Goal: Task Accomplishment & Management: Complete application form

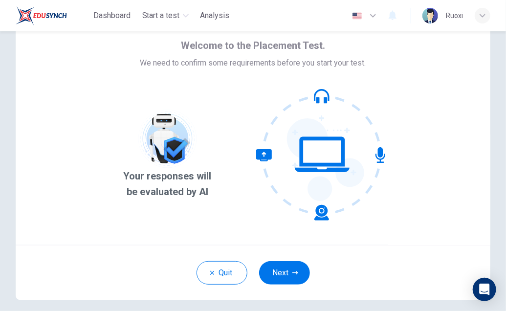
scroll to position [42, 0]
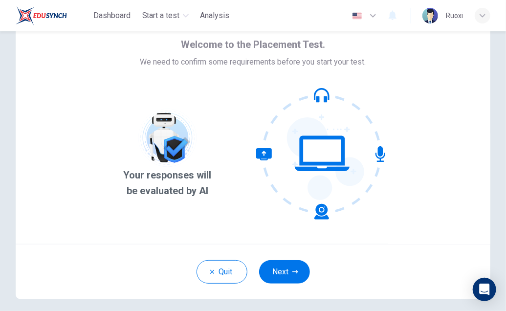
click at [356, 13] on img "button" at bounding box center [357, 15] width 12 height 7
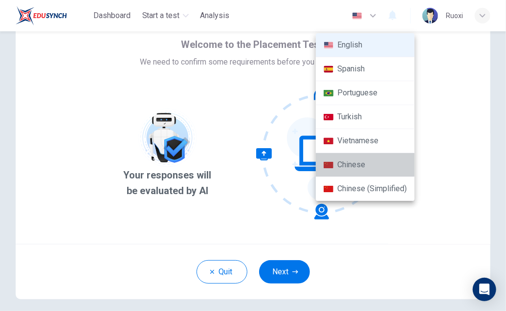
click at [388, 160] on li "Chinese" at bounding box center [365, 165] width 99 height 24
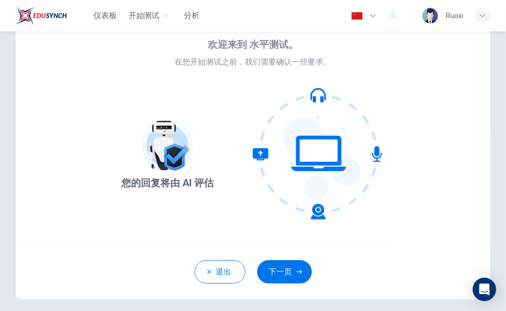
click at [364, 17] on button "button" at bounding box center [365, 16] width 36 height 20
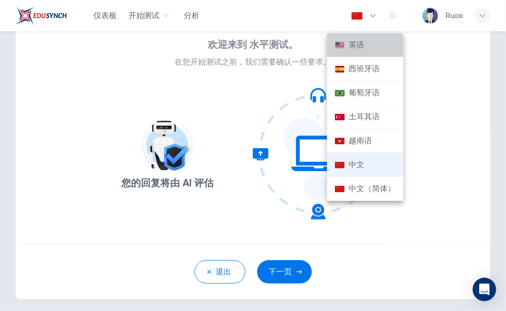
click at [363, 46] on li "英语" at bounding box center [365, 45] width 76 height 24
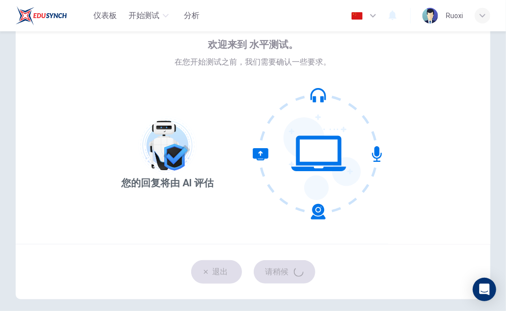
type input "en"
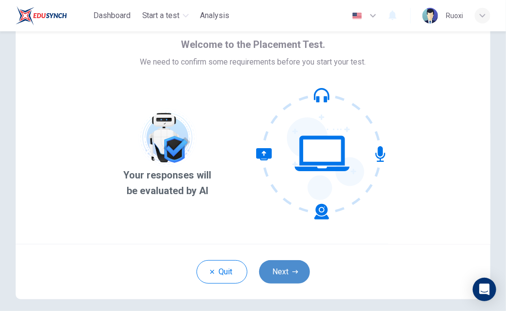
click at [286, 271] on button "Next" at bounding box center [284, 271] width 51 height 23
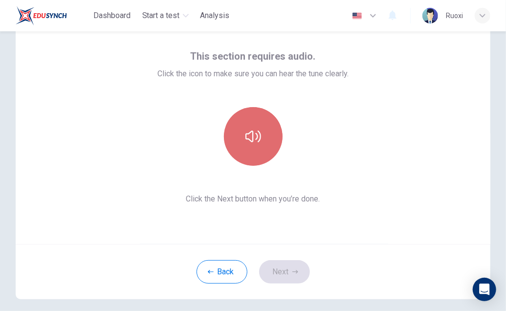
click at [255, 129] on icon "button" at bounding box center [253, 137] width 16 height 16
click at [250, 133] on icon "button" at bounding box center [253, 137] width 16 height 12
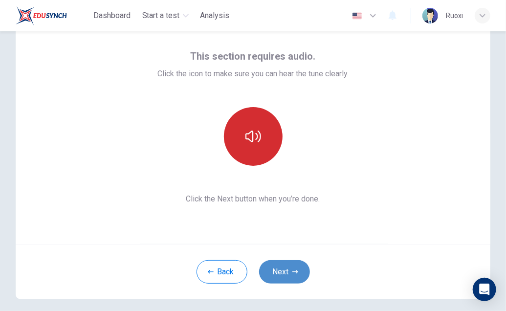
click at [282, 271] on button "Next" at bounding box center [284, 271] width 51 height 23
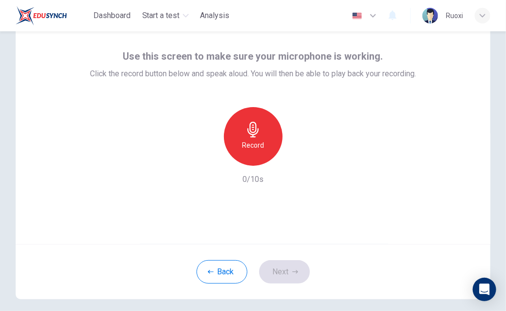
click at [359, 15] on img "button" at bounding box center [357, 15] width 12 height 7
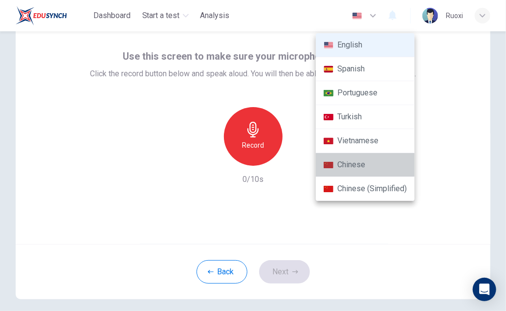
click at [366, 157] on li "Chinese" at bounding box center [365, 165] width 99 height 24
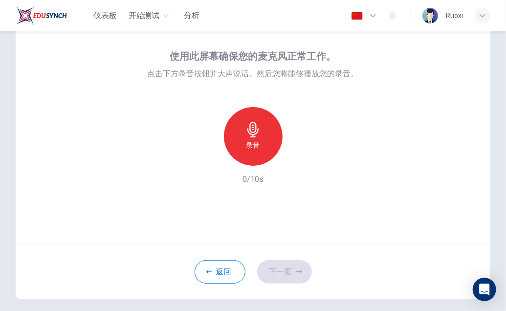
click at [358, 21] on button "button" at bounding box center [365, 16] width 36 height 20
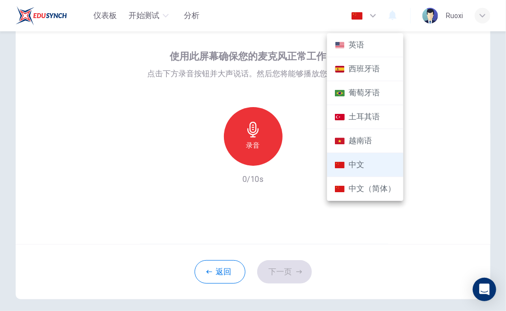
click at [349, 52] on li "英语" at bounding box center [365, 45] width 76 height 24
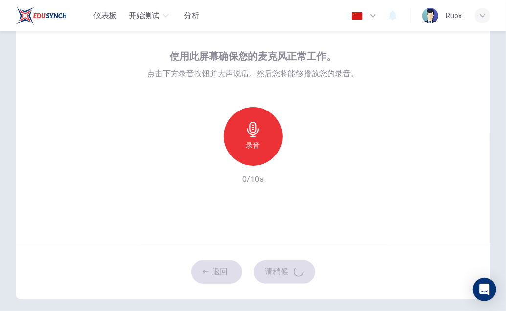
type input "en"
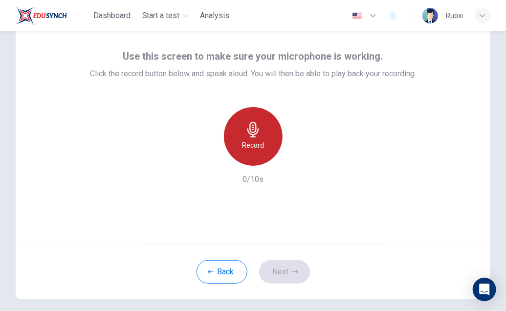
click at [248, 132] on icon "button" at bounding box center [252, 130] width 11 height 16
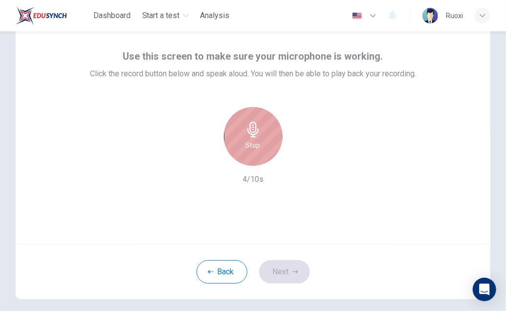
click at [247, 125] on icon "button" at bounding box center [252, 130] width 11 height 16
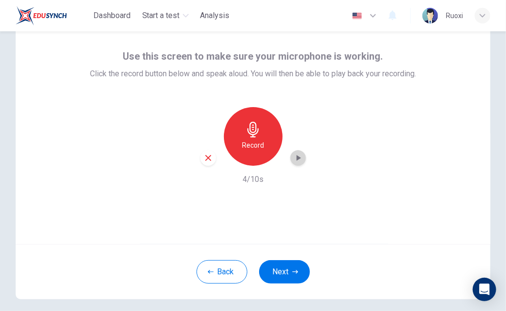
click at [293, 157] on icon "button" at bounding box center [298, 158] width 10 height 10
click at [207, 163] on div "button" at bounding box center [208, 158] width 16 height 16
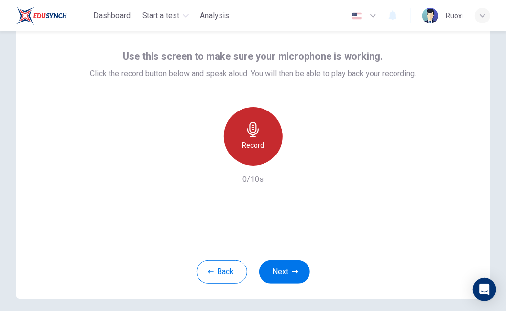
click at [249, 130] on icon "button" at bounding box center [253, 130] width 16 height 16
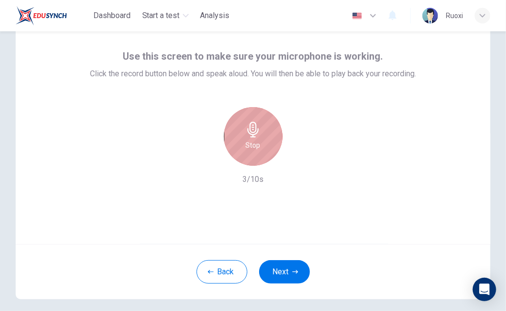
click at [249, 130] on icon "button" at bounding box center [253, 130] width 16 height 16
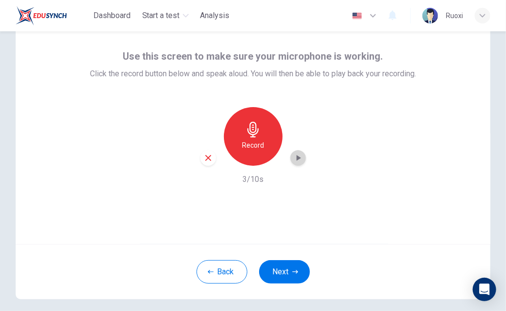
click at [293, 156] on icon "button" at bounding box center [298, 158] width 10 height 10
click at [204, 157] on icon "button" at bounding box center [208, 158] width 9 height 9
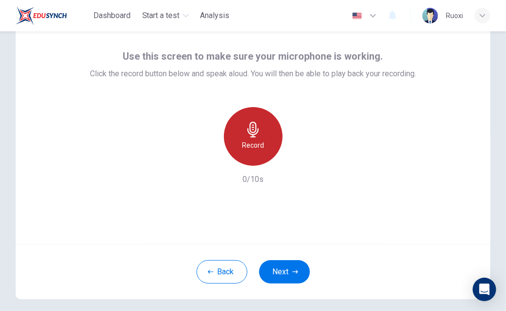
click at [244, 142] on h6 "Record" at bounding box center [253, 145] width 22 height 12
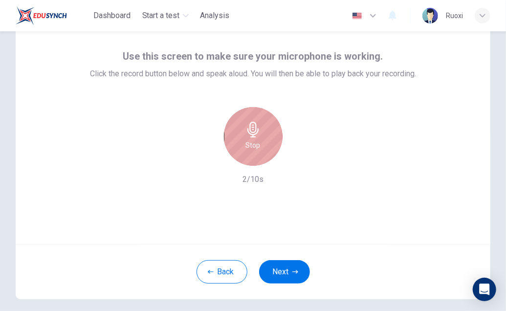
click at [246, 142] on h6 "Stop" at bounding box center [253, 145] width 15 height 12
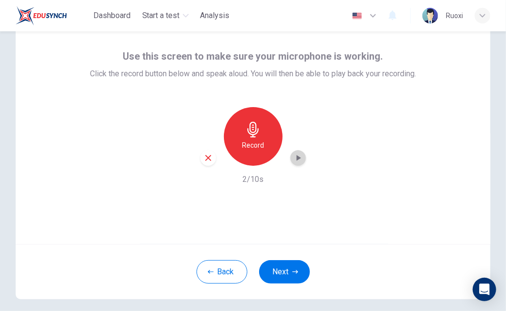
click at [293, 156] on icon "button" at bounding box center [298, 158] width 10 height 10
click at [295, 156] on icon "button" at bounding box center [298, 157] width 7 height 7
click at [204, 161] on icon "button" at bounding box center [208, 158] width 9 height 9
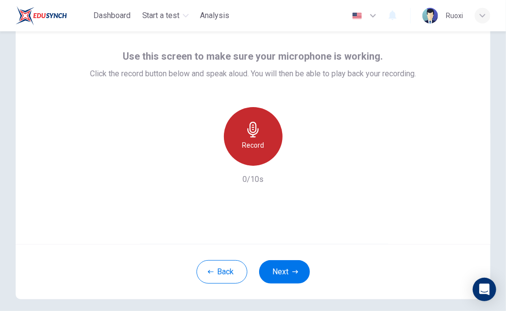
click at [261, 141] on h6 "Record" at bounding box center [253, 145] width 22 height 12
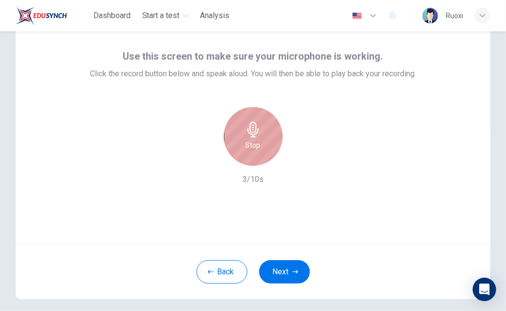
click at [263, 125] on div "Stop" at bounding box center [253, 136] width 59 height 59
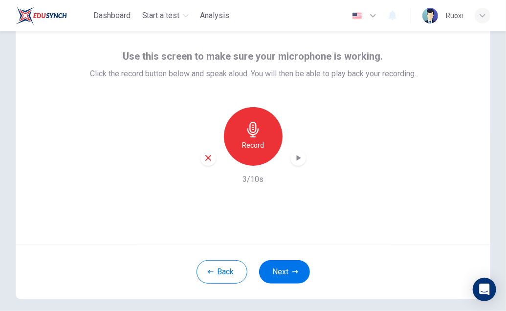
drag, startPoint x: 292, startPoint y: 150, endPoint x: 296, endPoint y: 157, distance: 7.9
click at [296, 157] on div "Record" at bounding box center [253, 136] width 106 height 59
click at [296, 157] on icon "button" at bounding box center [298, 158] width 4 height 6
click at [293, 158] on icon "button" at bounding box center [298, 158] width 10 height 10
click at [206, 157] on icon "button" at bounding box center [208, 158] width 6 height 6
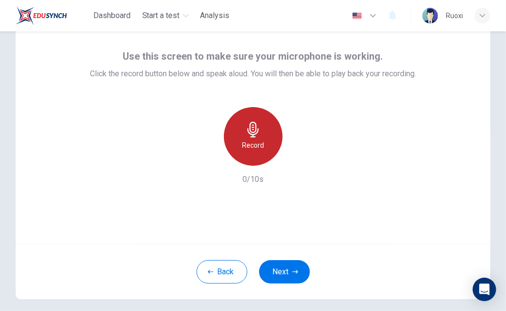
click at [251, 135] on icon "button" at bounding box center [253, 130] width 16 height 16
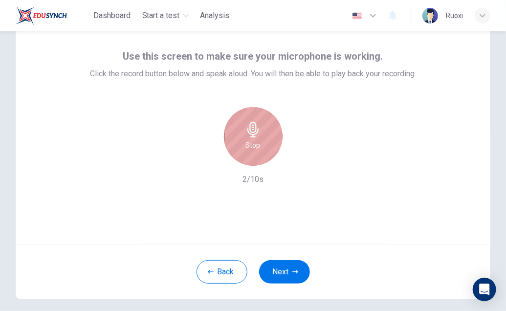
click at [251, 135] on icon "button" at bounding box center [253, 130] width 16 height 16
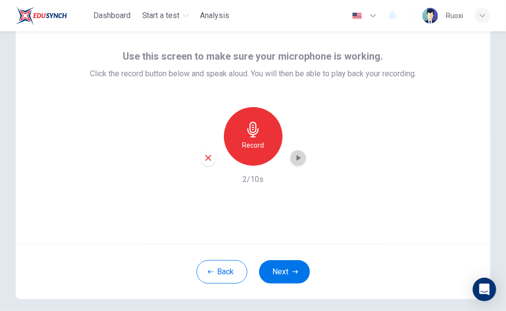
click at [296, 160] on icon "button" at bounding box center [298, 158] width 4 height 6
click at [206, 162] on icon "button" at bounding box center [208, 158] width 9 height 9
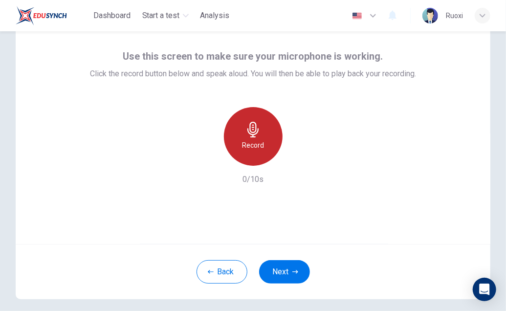
click at [240, 132] on div "Record" at bounding box center [253, 136] width 59 height 59
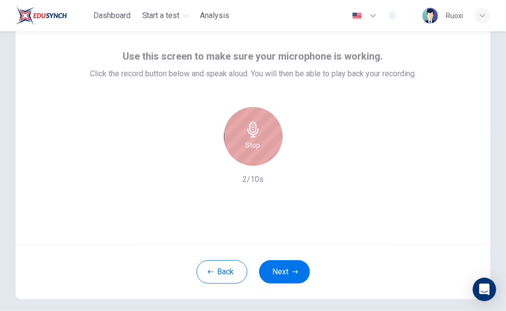
click at [240, 132] on div "Stop" at bounding box center [253, 136] width 59 height 59
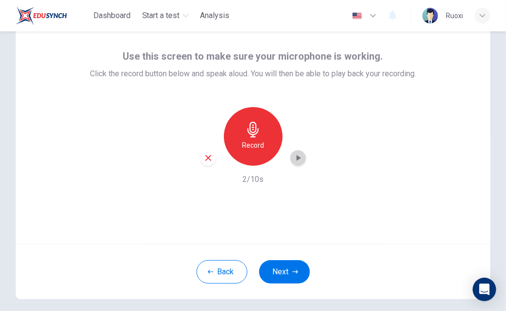
click at [293, 156] on icon "button" at bounding box center [298, 158] width 10 height 10
click at [205, 160] on icon "button" at bounding box center [208, 158] width 6 height 6
click at [325, 217] on div "Use this screen to make sure your microphone is working. Click the record butto…" at bounding box center [253, 126] width 475 height 235
click at [253, 132] on icon "button" at bounding box center [253, 130] width 16 height 16
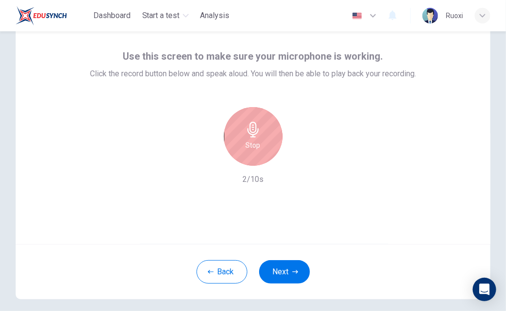
click at [253, 132] on icon "button" at bounding box center [253, 130] width 16 height 16
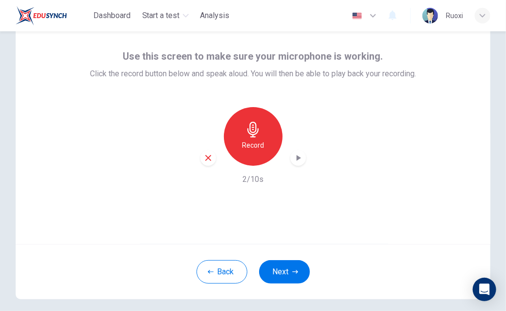
click at [294, 154] on icon "button" at bounding box center [298, 158] width 10 height 10
click at [210, 165] on div "Record" at bounding box center [253, 136] width 106 height 59
click at [205, 161] on icon "button" at bounding box center [208, 158] width 9 height 9
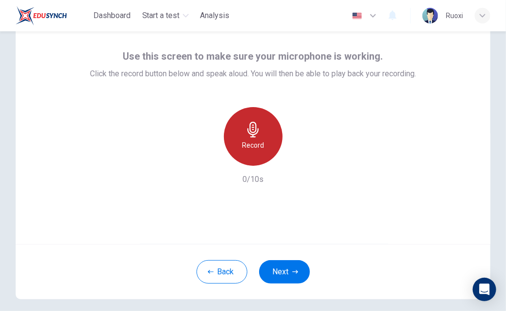
click at [251, 135] on icon "button" at bounding box center [253, 130] width 16 height 16
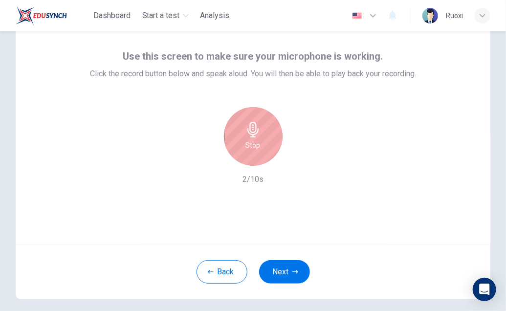
click at [252, 139] on h6 "Stop" at bounding box center [253, 145] width 15 height 12
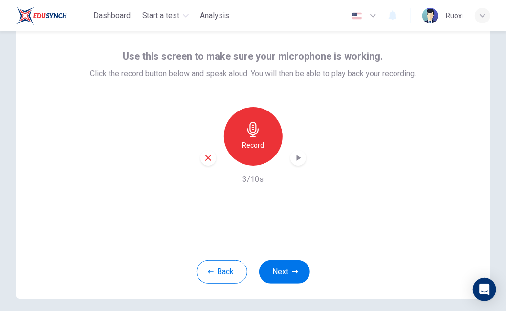
click at [250, 133] on icon "button" at bounding box center [253, 130] width 16 height 16
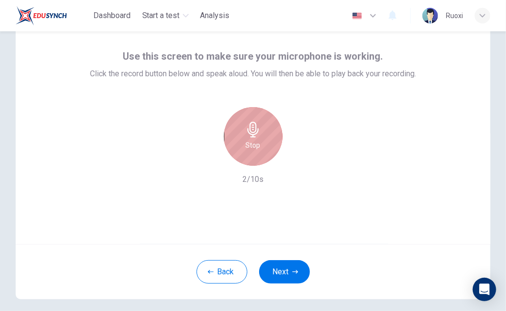
click at [268, 128] on div "Stop" at bounding box center [253, 136] width 59 height 59
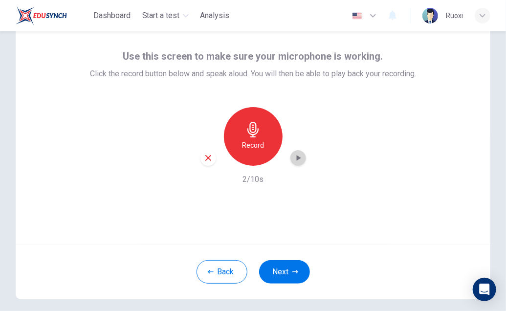
click at [296, 159] on icon "button" at bounding box center [298, 158] width 4 height 6
click at [293, 158] on icon "button" at bounding box center [298, 158] width 10 height 10
click at [205, 160] on icon "button" at bounding box center [208, 158] width 9 height 9
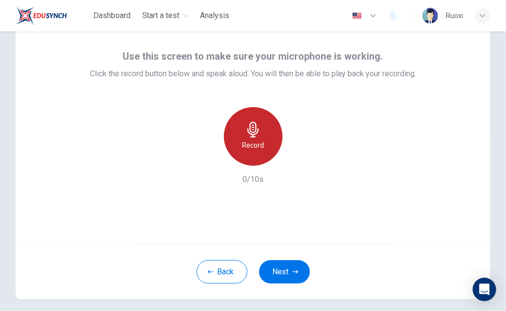
click at [249, 139] on h6 "Record" at bounding box center [253, 145] width 22 height 12
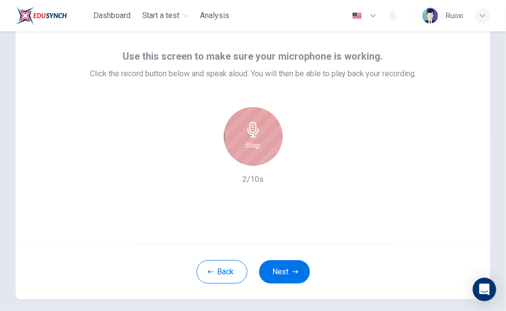
click at [249, 139] on h6 "Stop" at bounding box center [253, 145] width 15 height 12
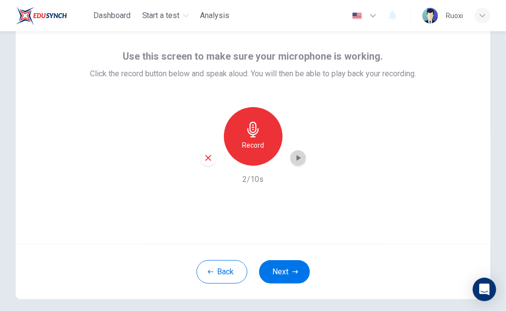
click at [297, 161] on icon "button" at bounding box center [298, 158] width 10 height 10
click at [302, 159] on div "button" at bounding box center [298, 158] width 16 height 16
click at [262, 129] on div "Record" at bounding box center [253, 136] width 59 height 59
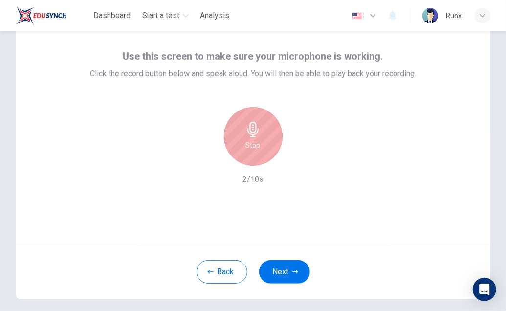
click at [262, 129] on div "Stop" at bounding box center [253, 136] width 59 height 59
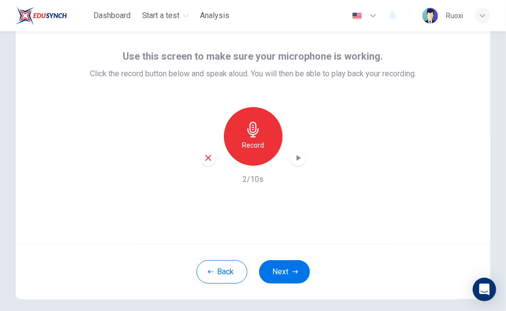
click at [299, 157] on icon "button" at bounding box center [298, 158] width 10 height 10
click at [250, 127] on icon "button" at bounding box center [252, 130] width 11 height 16
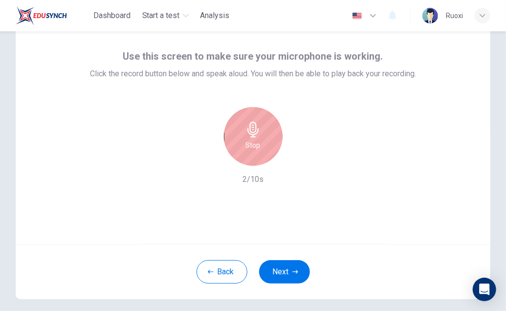
click at [259, 134] on div "Stop" at bounding box center [253, 136] width 59 height 59
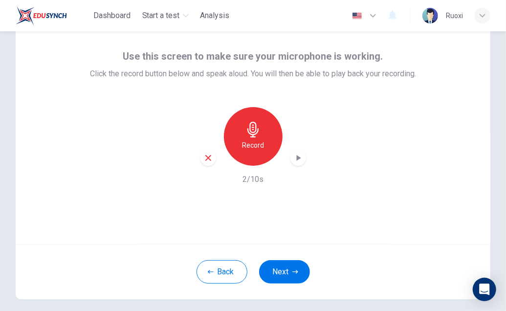
click at [298, 157] on icon "button" at bounding box center [298, 158] width 4 height 6
click at [204, 157] on icon "button" at bounding box center [208, 158] width 9 height 9
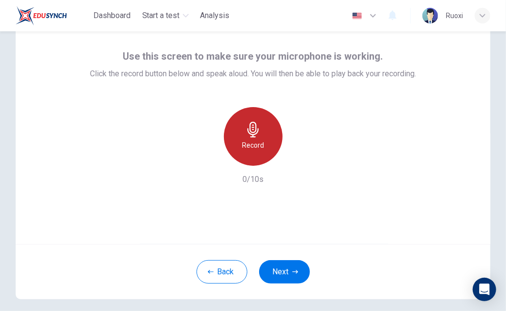
click at [261, 152] on div "Record" at bounding box center [253, 136] width 59 height 59
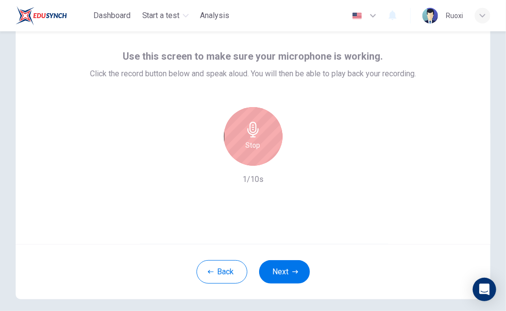
click at [261, 152] on div "Stop" at bounding box center [253, 136] width 59 height 59
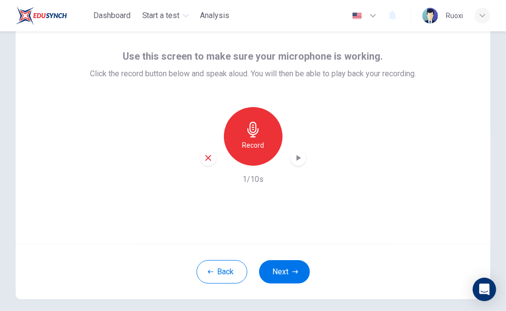
click at [298, 159] on icon "button" at bounding box center [298, 158] width 10 height 10
click at [300, 155] on div "button" at bounding box center [298, 158] width 16 height 16
click at [290, 155] on div "button" at bounding box center [298, 158] width 16 height 16
click at [204, 154] on icon "button" at bounding box center [208, 158] width 9 height 9
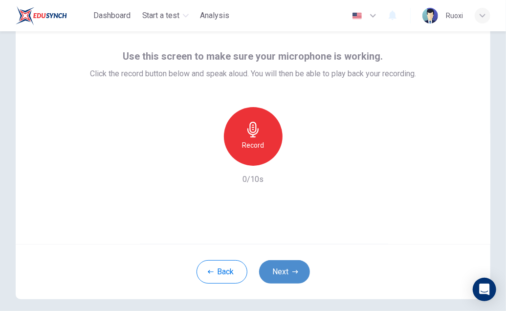
click at [292, 276] on button "Next" at bounding box center [284, 271] width 51 height 23
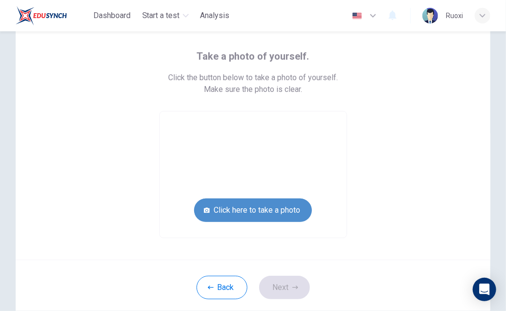
click at [239, 206] on button "Click here to take a photo" at bounding box center [253, 209] width 118 height 23
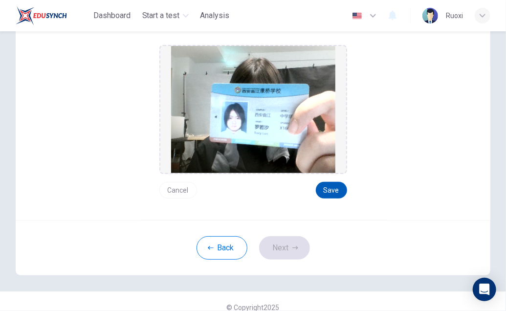
scroll to position [119, 0]
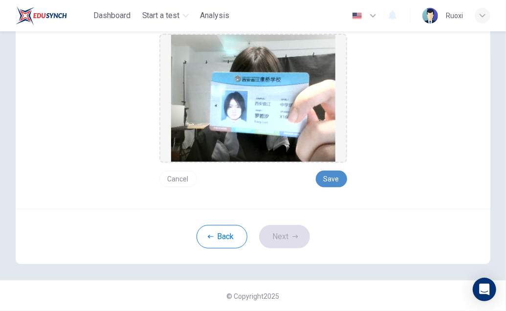
click at [322, 182] on button "Save" at bounding box center [331, 179] width 31 height 17
click at [277, 235] on button "Next" at bounding box center [284, 236] width 51 height 23
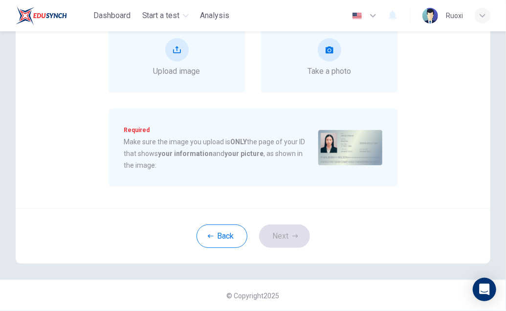
scroll to position [130, 0]
click at [208, 227] on button "Back" at bounding box center [222, 236] width 51 height 23
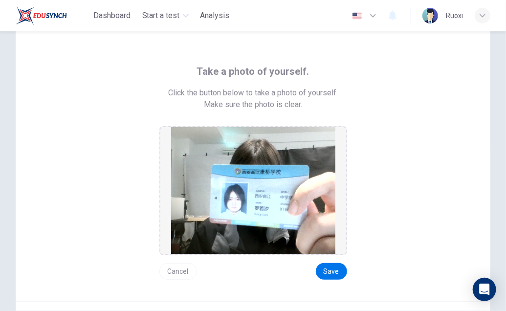
scroll to position [26, 0]
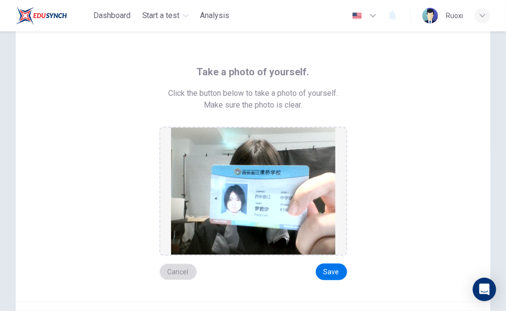
click at [178, 268] on button "Cancel" at bounding box center [178, 272] width 38 height 17
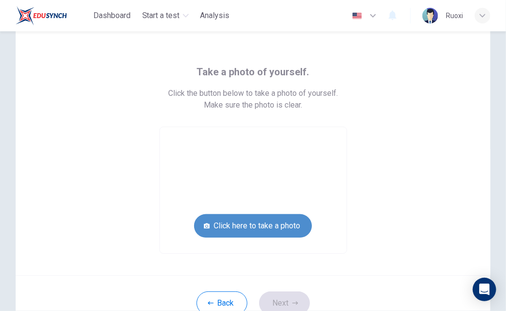
click at [258, 232] on button "Click here to take a photo" at bounding box center [253, 225] width 118 height 23
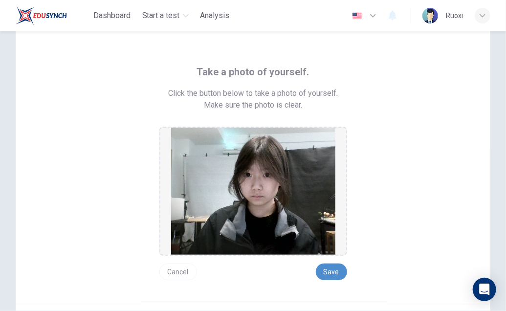
click at [322, 271] on button "Save" at bounding box center [331, 272] width 31 height 17
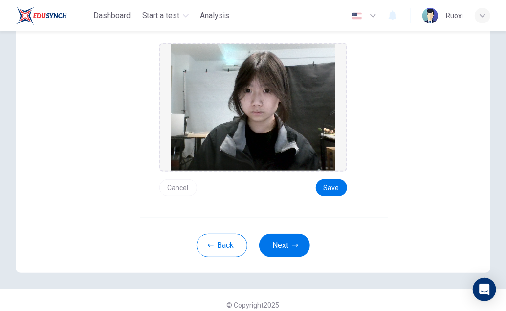
scroll to position [117, 0]
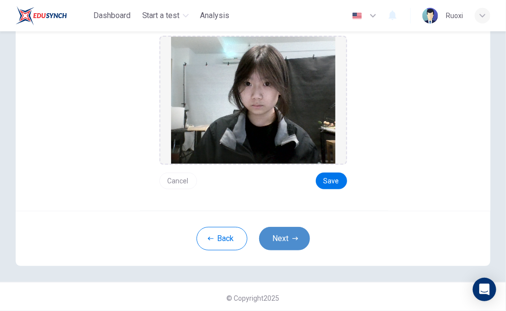
click at [283, 236] on button "Next" at bounding box center [284, 238] width 51 height 23
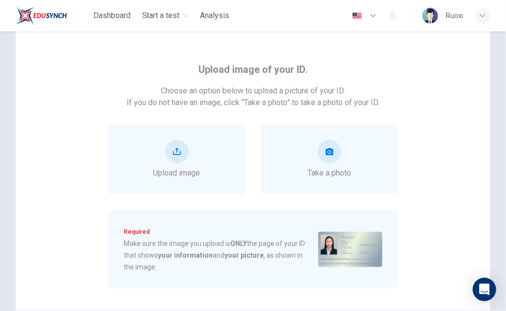
scroll to position [28, 0]
click at [297, 142] on div "Take a photo" at bounding box center [329, 160] width 137 height 70
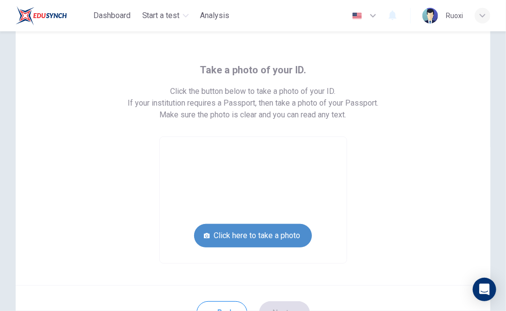
click at [277, 241] on button "Click here to take a photo" at bounding box center [253, 235] width 118 height 23
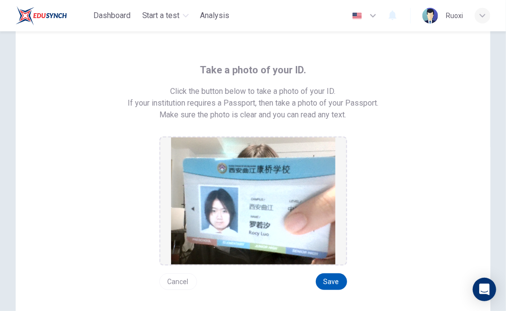
click at [325, 275] on button "Save" at bounding box center [331, 281] width 31 height 17
click at [166, 282] on button "Cancel" at bounding box center [178, 281] width 38 height 17
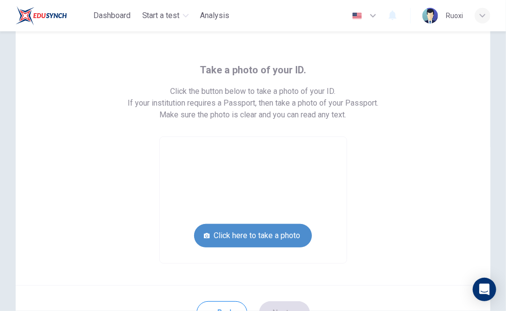
click at [217, 242] on button "Click here to take a photo" at bounding box center [253, 235] width 118 height 23
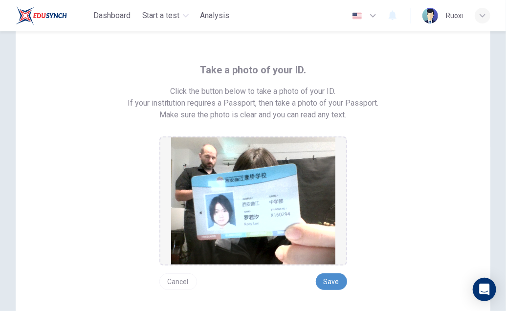
click at [329, 282] on button "Save" at bounding box center [331, 281] width 31 height 17
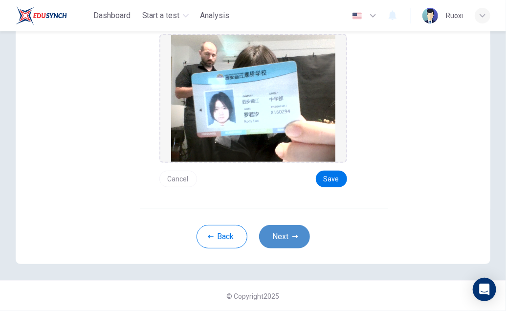
click at [284, 233] on button "Next" at bounding box center [284, 236] width 51 height 23
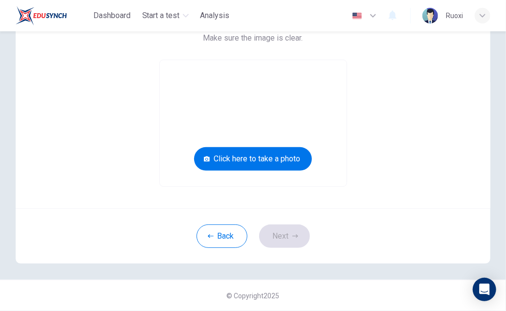
scroll to position [0, 0]
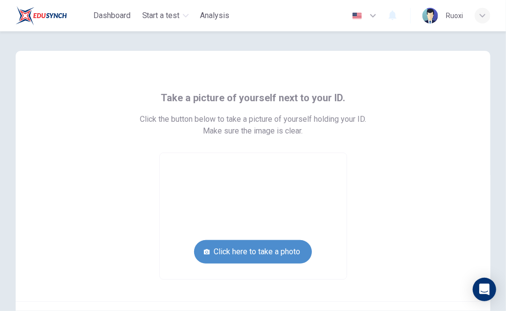
click at [261, 252] on button "Click here to take a photo" at bounding box center [253, 251] width 118 height 23
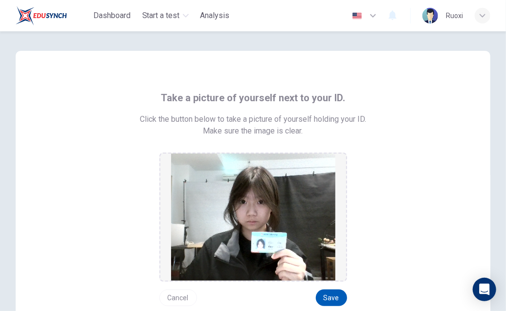
click at [323, 294] on button "Save" at bounding box center [331, 297] width 31 height 17
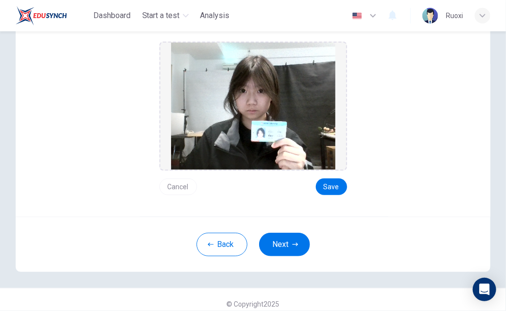
scroll to position [114, 0]
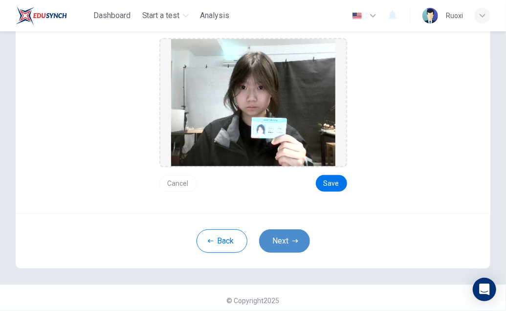
click at [272, 236] on button "Next" at bounding box center [284, 240] width 51 height 23
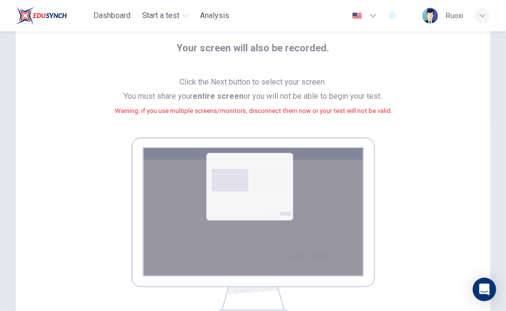
scroll to position [177, 0]
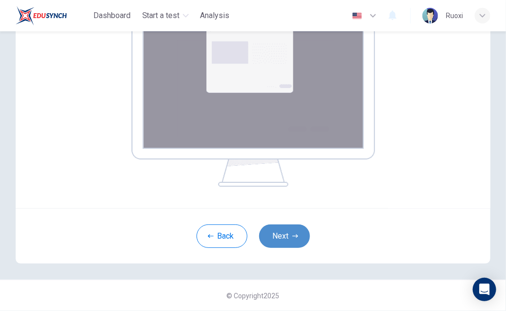
click at [275, 238] on button "Next" at bounding box center [284, 235] width 51 height 23
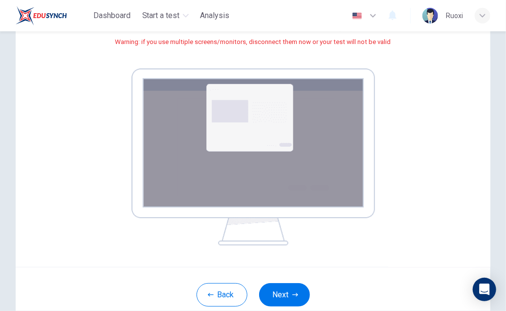
scroll to position [125, 0]
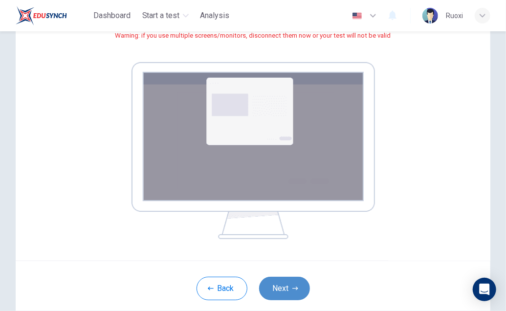
click at [275, 282] on button "Next" at bounding box center [284, 288] width 51 height 23
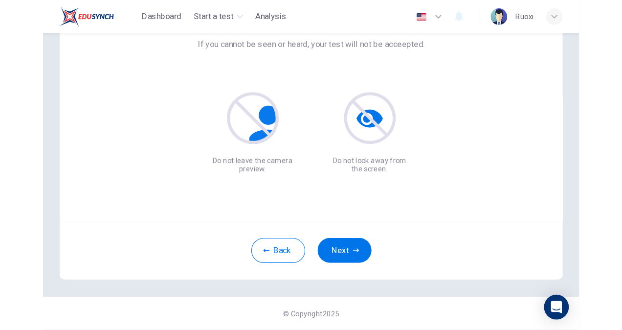
scroll to position [77, 0]
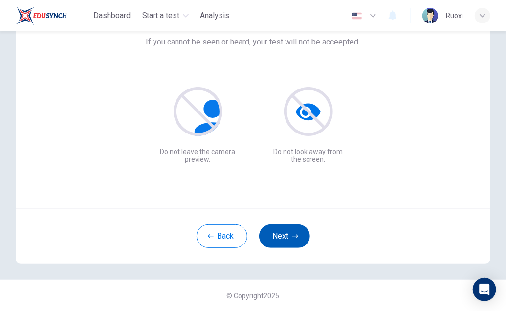
click at [288, 233] on button "Next" at bounding box center [284, 235] width 51 height 23
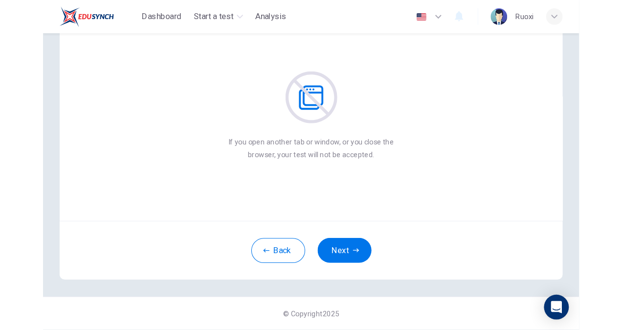
scroll to position [59, 0]
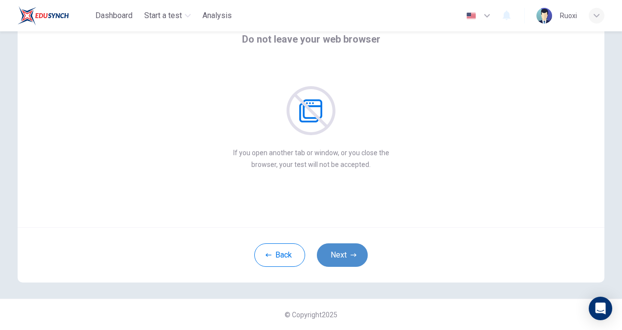
click at [337, 250] on button "Next" at bounding box center [342, 254] width 51 height 23
click at [341, 257] on button "Next" at bounding box center [342, 254] width 51 height 23
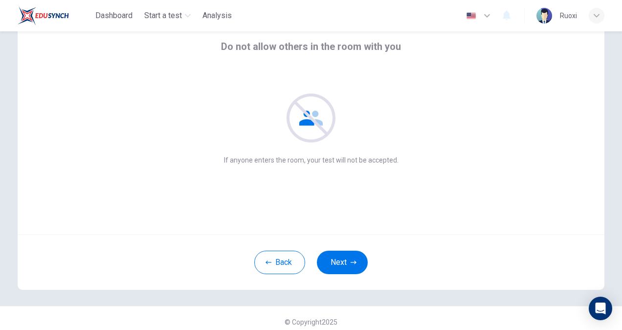
scroll to position [52, 0]
click at [351, 259] on icon "button" at bounding box center [354, 262] width 6 height 6
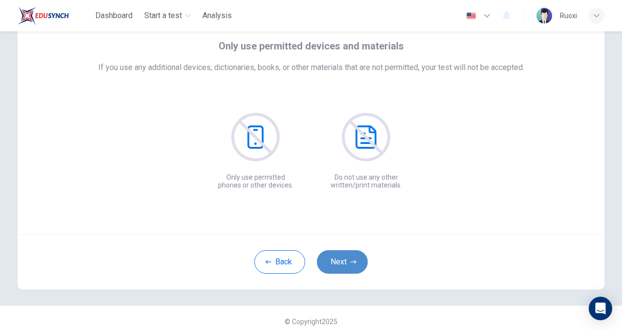
click at [347, 253] on button "Next" at bounding box center [342, 261] width 51 height 23
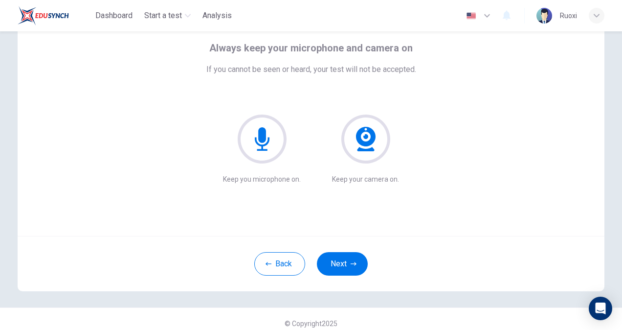
scroll to position [50, 0]
click at [333, 261] on button "Next" at bounding box center [342, 263] width 51 height 23
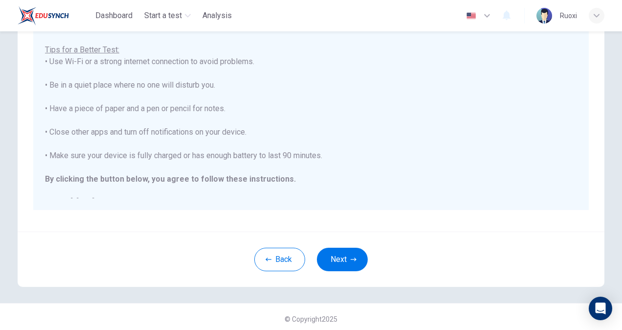
scroll to position [183, 0]
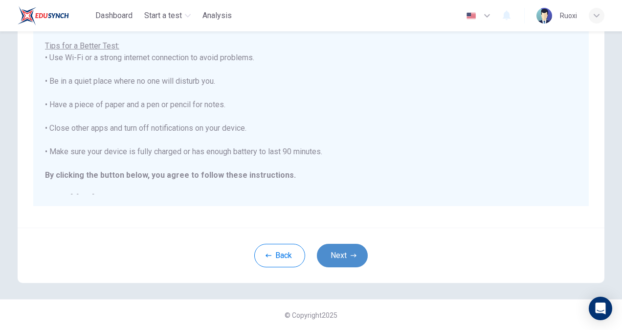
click at [339, 260] on button "Next" at bounding box center [342, 254] width 51 height 23
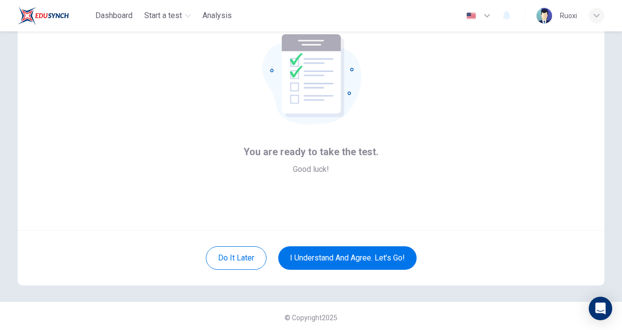
scroll to position [51, 0]
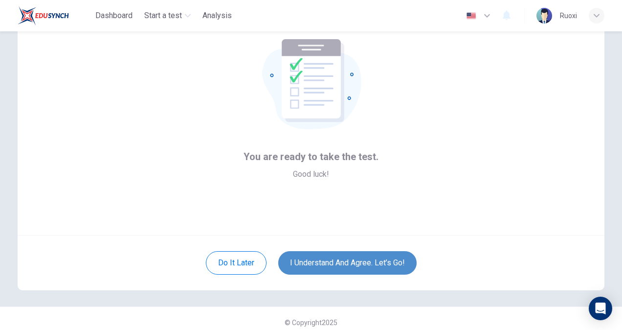
click at [325, 269] on button "I understand and agree. Let’s go!" at bounding box center [347, 262] width 138 height 23
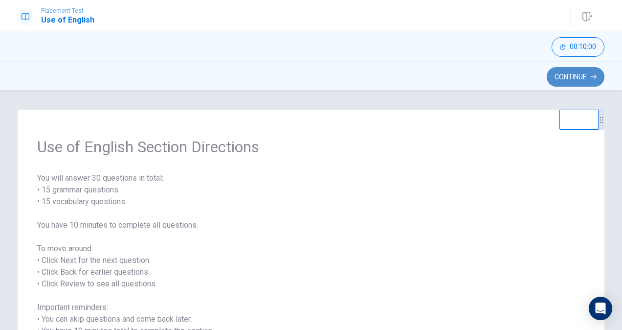
click at [506, 77] on button "Continue" at bounding box center [576, 77] width 58 height 20
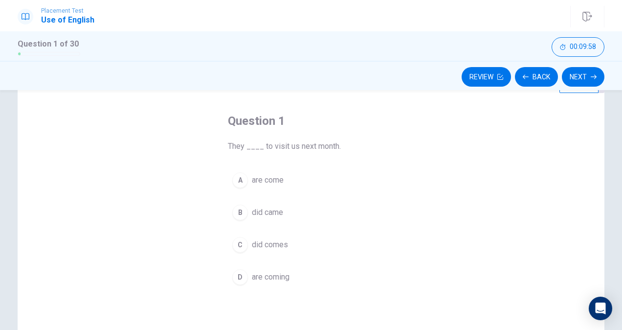
scroll to position [40, 0]
click at [239, 273] on div "D" at bounding box center [240, 274] width 16 height 16
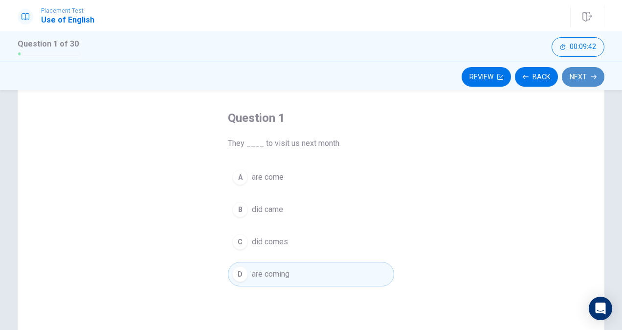
click at [506, 78] on button "Next" at bounding box center [583, 77] width 43 height 20
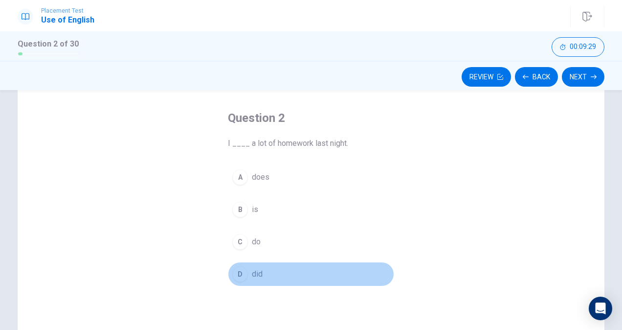
click at [230, 279] on button "D did" at bounding box center [311, 274] width 166 height 24
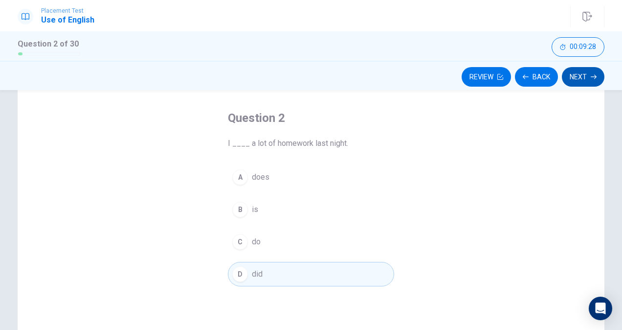
click at [506, 70] on button "Next" at bounding box center [583, 77] width 43 height 20
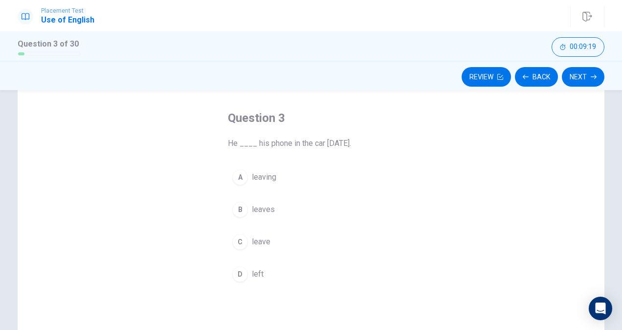
click at [244, 278] on button "D left" at bounding box center [311, 274] width 166 height 24
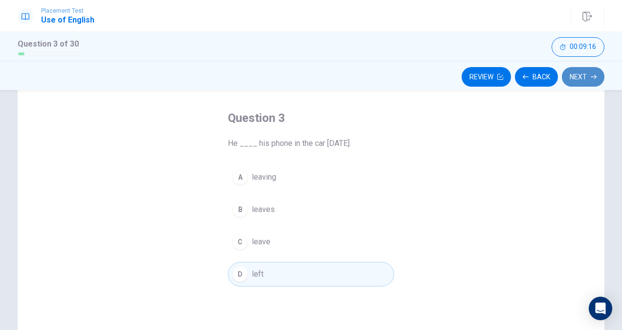
click at [506, 80] on button "Next" at bounding box center [583, 77] width 43 height 20
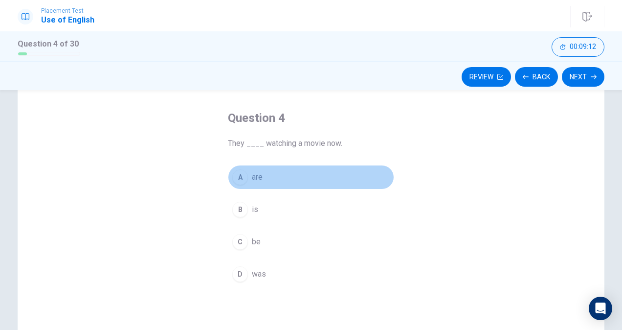
click at [240, 169] on div "A" at bounding box center [240, 177] width 16 height 16
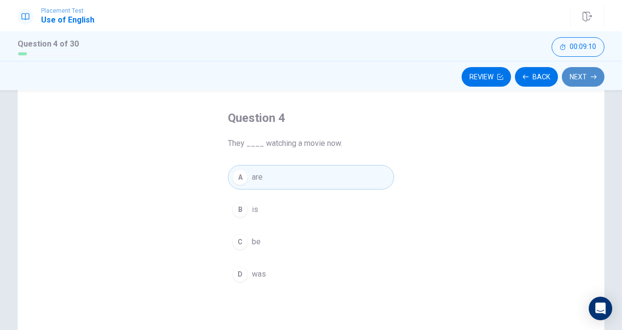
click at [506, 75] on button "Next" at bounding box center [583, 77] width 43 height 20
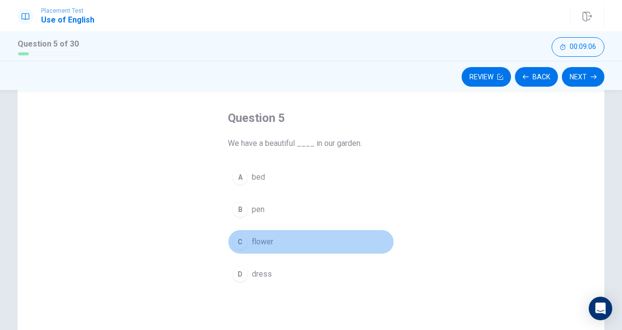
click at [263, 250] on button "C flower" at bounding box center [311, 241] width 166 height 24
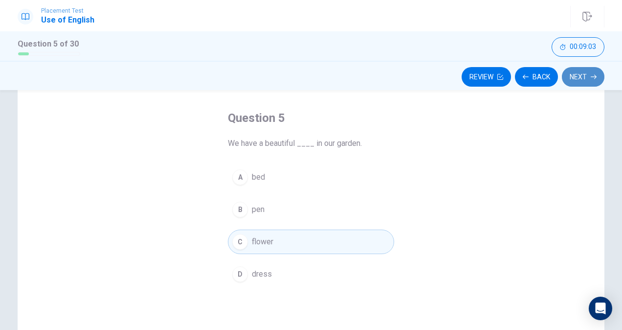
click at [506, 79] on button "Next" at bounding box center [583, 77] width 43 height 20
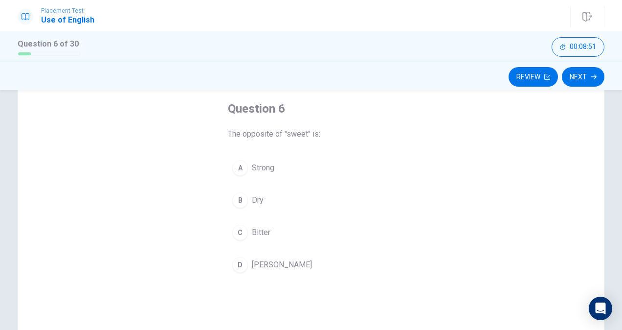
scroll to position [52, 0]
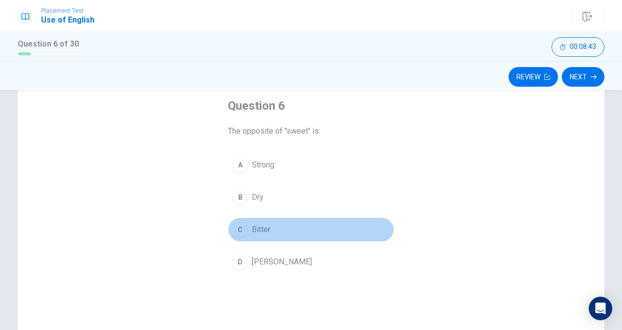
click at [253, 225] on span "Bitter" at bounding box center [261, 229] width 19 height 12
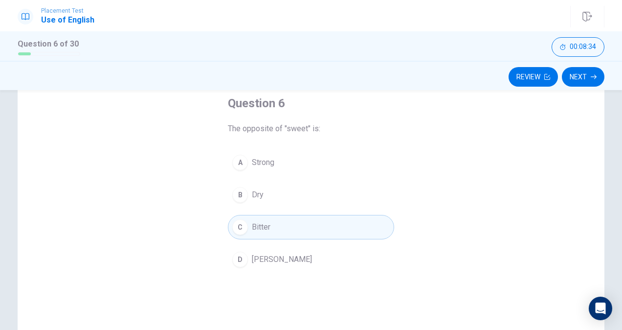
scroll to position [54, 0]
click at [506, 79] on button "Next" at bounding box center [583, 77] width 43 height 20
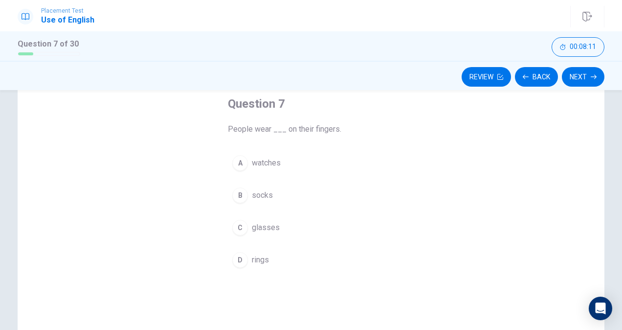
click at [243, 261] on div "D" at bounding box center [240, 260] width 16 height 16
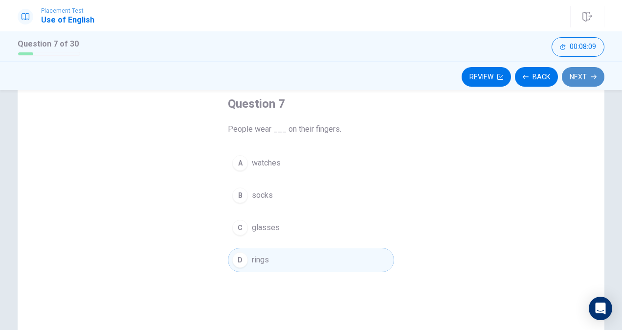
click at [506, 73] on button "Next" at bounding box center [583, 77] width 43 height 20
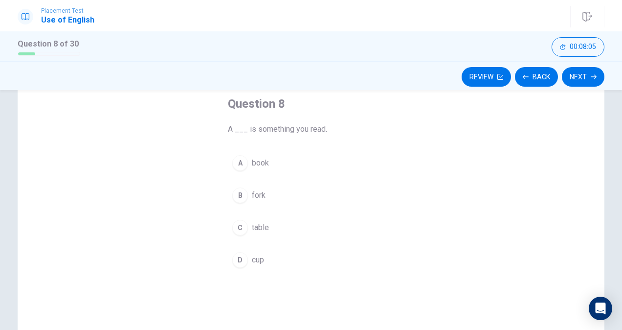
click at [243, 162] on div "A" at bounding box center [240, 163] width 16 height 16
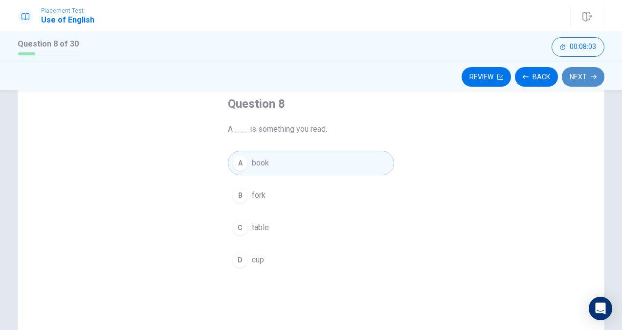
click at [506, 74] on button "Next" at bounding box center [583, 77] width 43 height 20
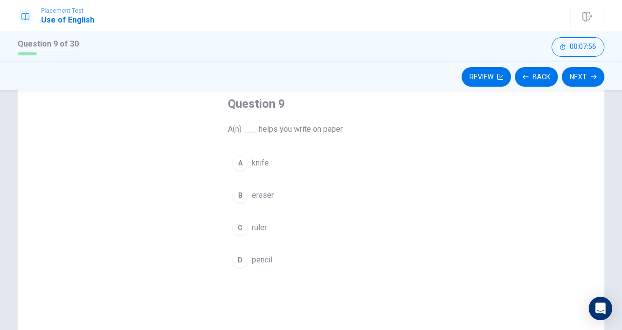
click at [260, 255] on span "pencil" at bounding box center [262, 260] width 21 height 12
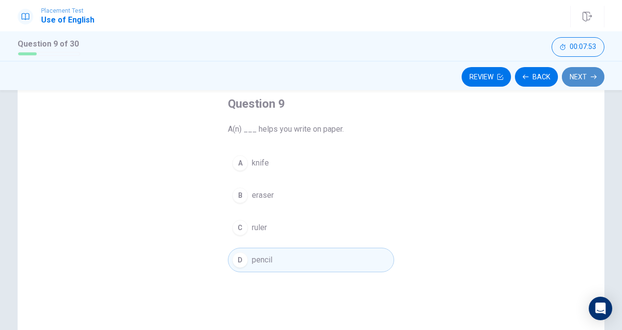
click at [506, 77] on button "Next" at bounding box center [583, 77] width 43 height 20
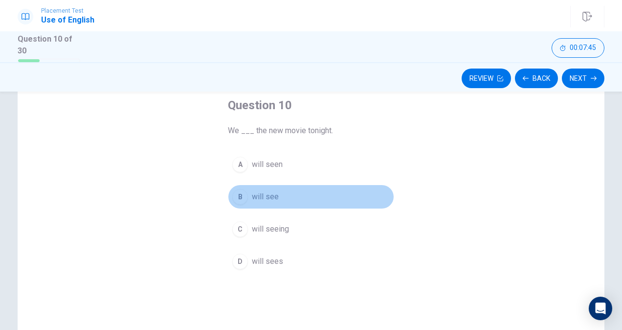
click at [246, 196] on button "B will see" at bounding box center [311, 196] width 166 height 24
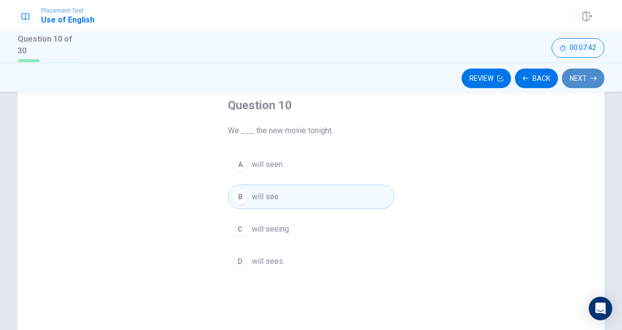
click at [506, 79] on button "Next" at bounding box center [583, 78] width 43 height 20
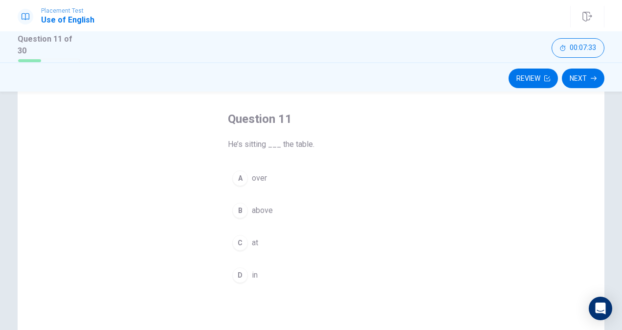
scroll to position [40, 0]
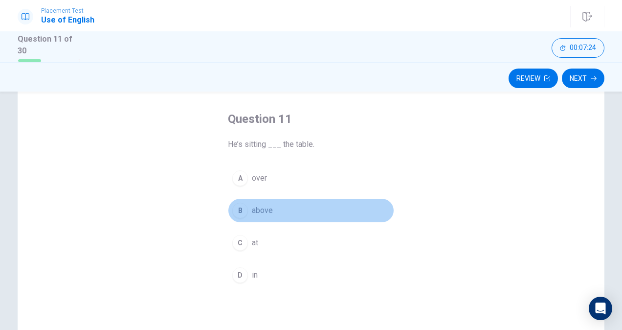
click at [238, 213] on div "B" at bounding box center [240, 210] width 16 height 16
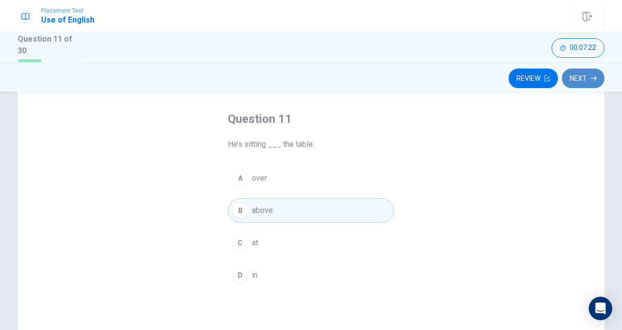
click at [506, 77] on button "Next" at bounding box center [583, 78] width 43 height 20
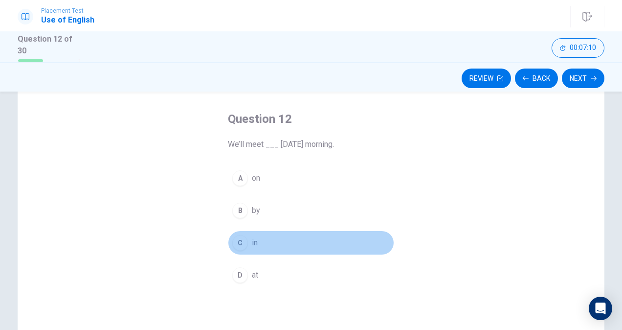
click at [238, 237] on div "C" at bounding box center [240, 243] width 16 height 16
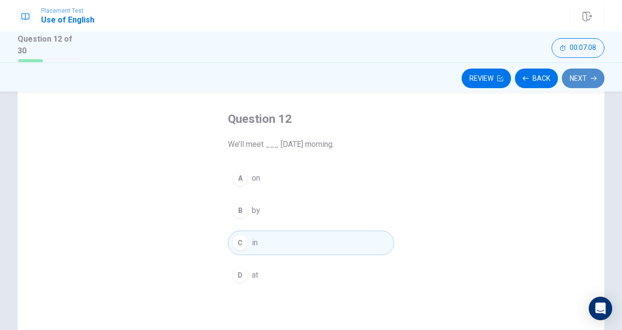
click at [506, 83] on button "Next" at bounding box center [583, 78] width 43 height 20
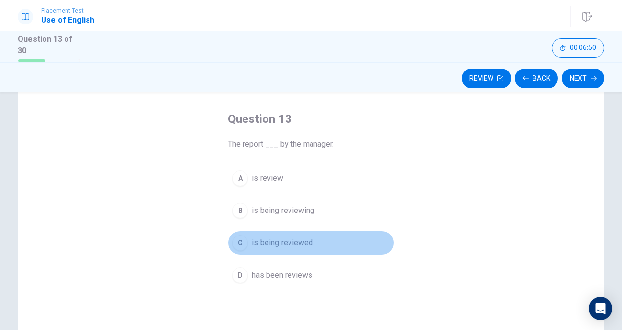
click at [234, 238] on div "C" at bounding box center [240, 243] width 16 height 16
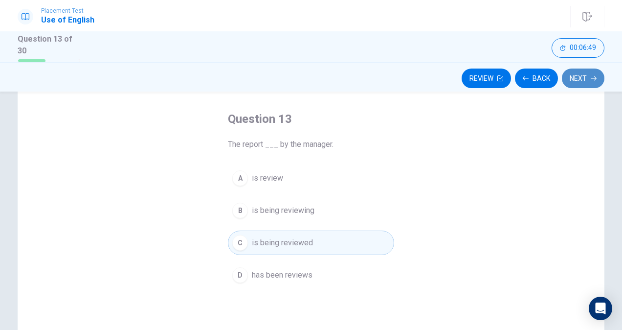
click at [506, 76] on button "Next" at bounding box center [583, 78] width 43 height 20
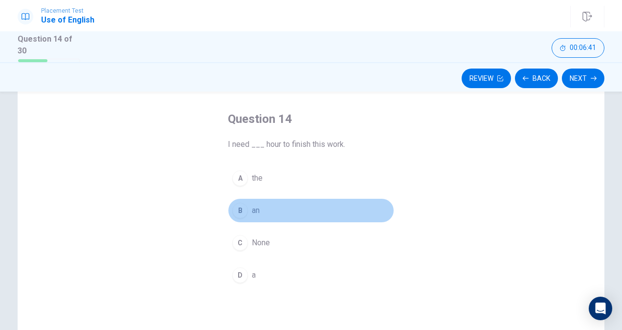
click at [236, 209] on div "B" at bounding box center [240, 210] width 16 height 16
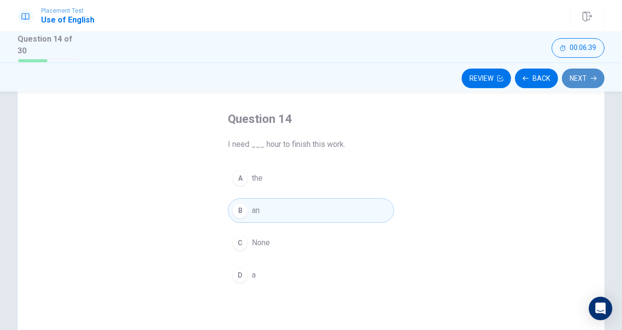
click at [506, 77] on button "Next" at bounding box center [583, 78] width 43 height 20
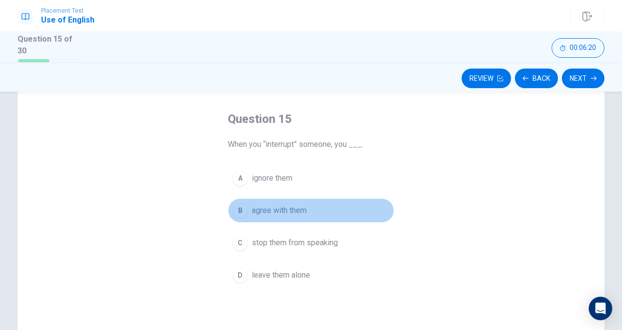
click at [252, 209] on span "agree with them" at bounding box center [279, 210] width 55 height 12
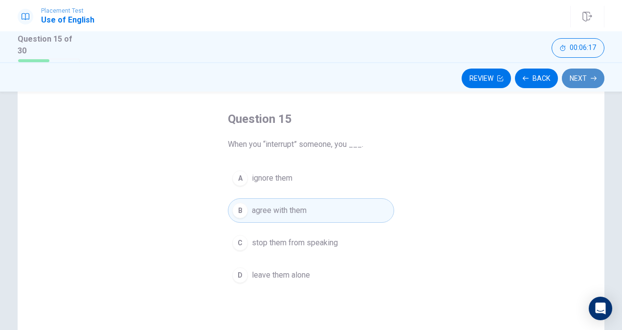
click at [506, 81] on button "Next" at bounding box center [583, 78] width 43 height 20
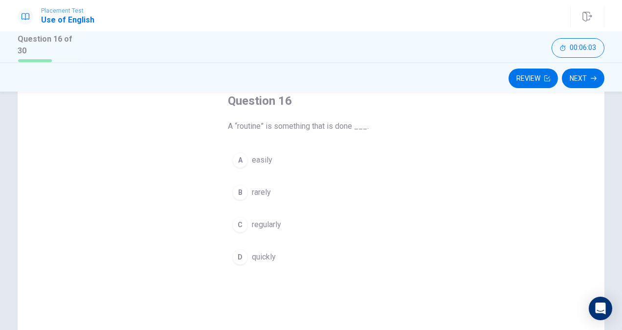
scroll to position [58, 0]
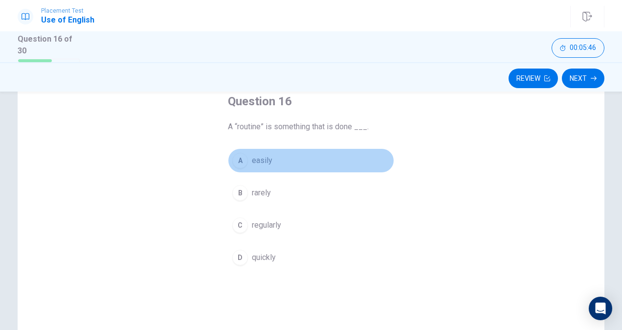
click at [276, 162] on button "A easily" at bounding box center [311, 160] width 166 height 24
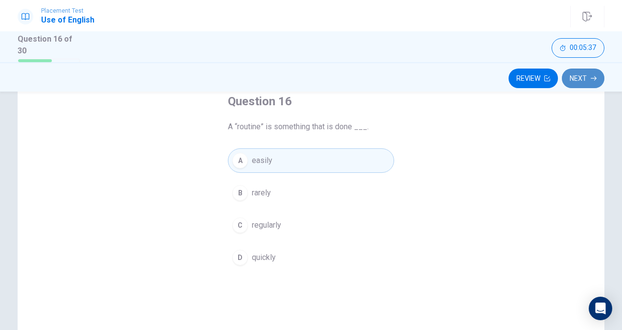
click at [506, 75] on button "Next" at bounding box center [583, 78] width 43 height 20
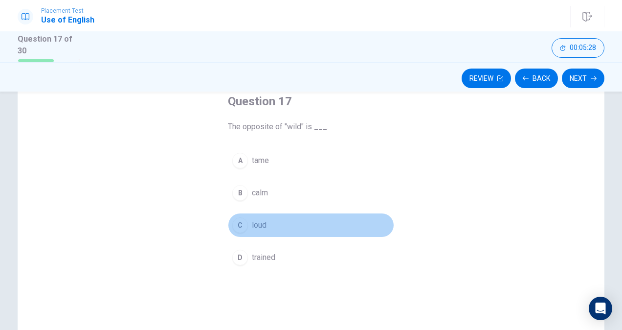
click at [271, 227] on button "C loud" at bounding box center [311, 225] width 166 height 24
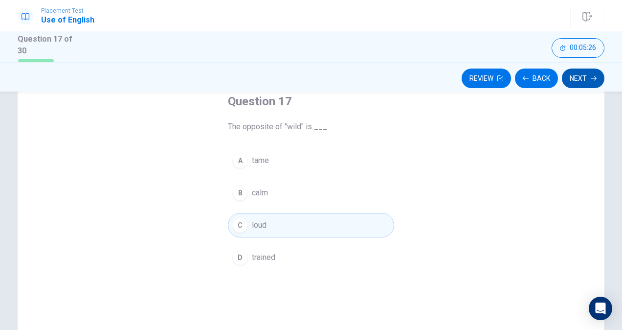
click at [506, 75] on button "Next" at bounding box center [583, 78] width 43 height 20
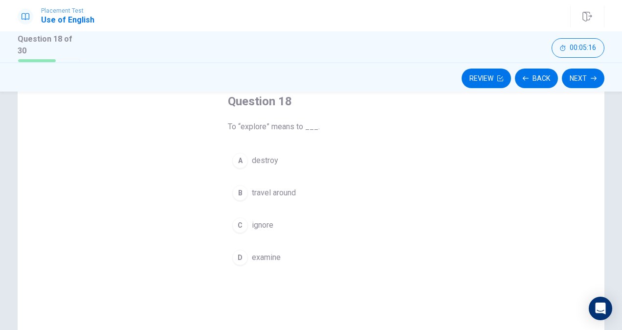
click at [44, 158] on div "Question 18 To “explore” means to ___. A destroy B travel around C ignore D exa…" at bounding box center [311, 223] width 587 height 340
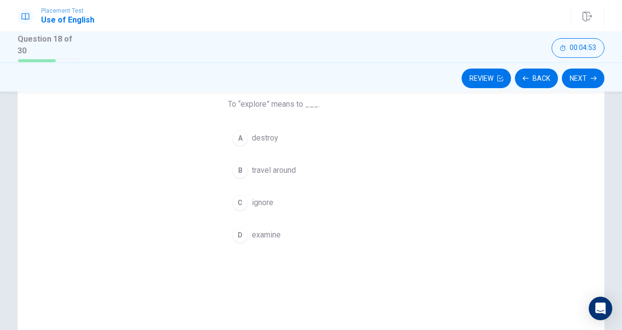
scroll to position [86, 0]
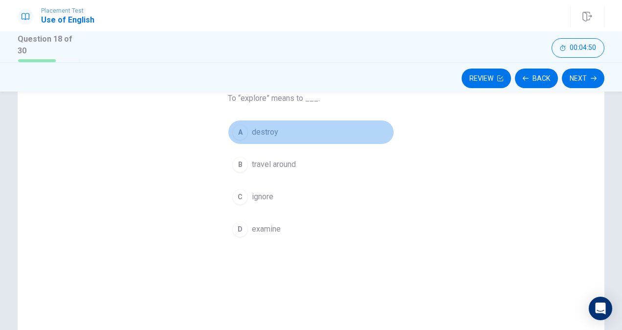
click at [283, 128] on button "A destroy" at bounding box center [311, 132] width 166 height 24
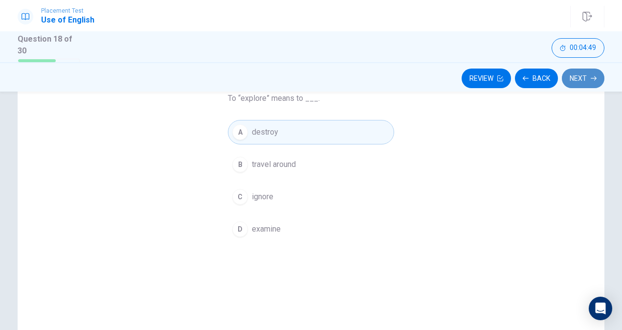
click at [506, 75] on button "Next" at bounding box center [583, 78] width 43 height 20
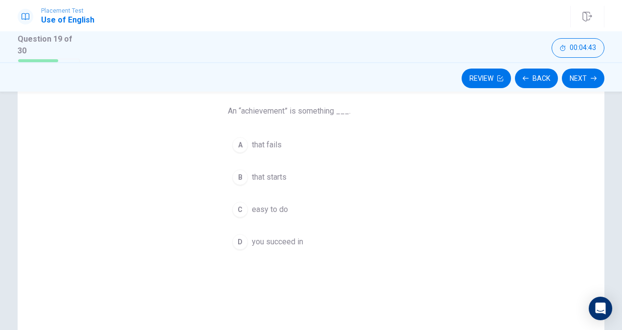
scroll to position [73, 0]
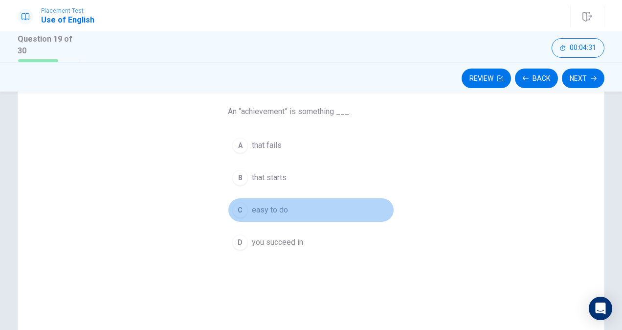
click at [242, 212] on div "C" at bounding box center [240, 210] width 16 height 16
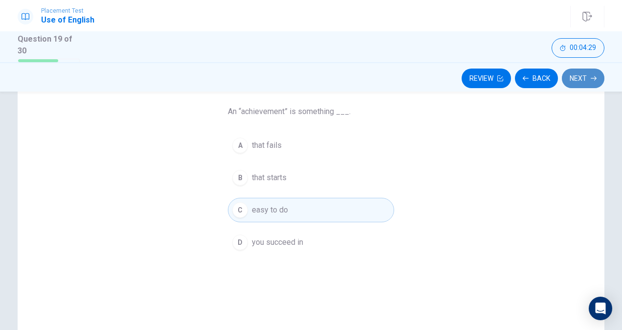
click at [506, 84] on button "Next" at bounding box center [583, 78] width 43 height 20
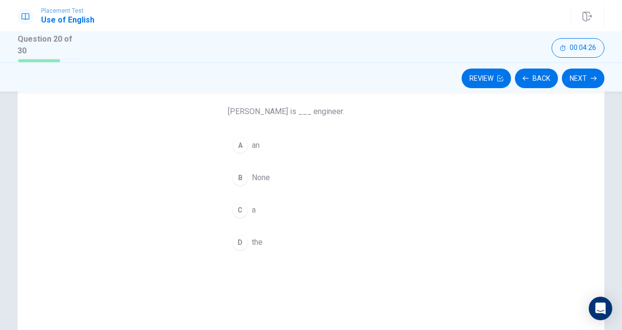
click at [239, 155] on div "A an B None C a D the" at bounding box center [311, 193] width 166 height 121
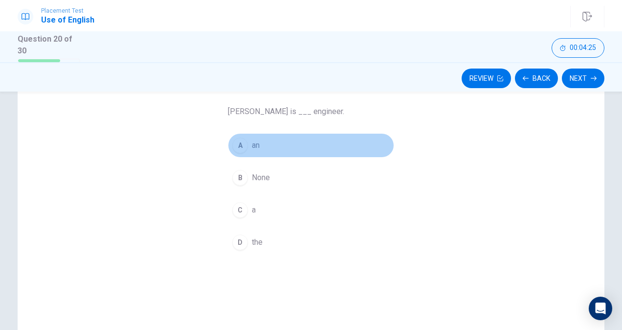
click at [241, 144] on div "A" at bounding box center [240, 145] width 16 height 16
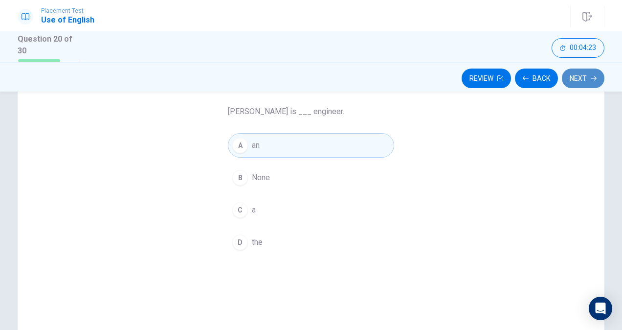
click at [506, 73] on button "Next" at bounding box center [583, 78] width 43 height 20
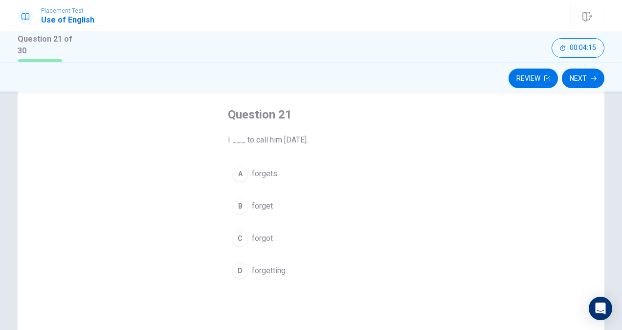
scroll to position [45, 0]
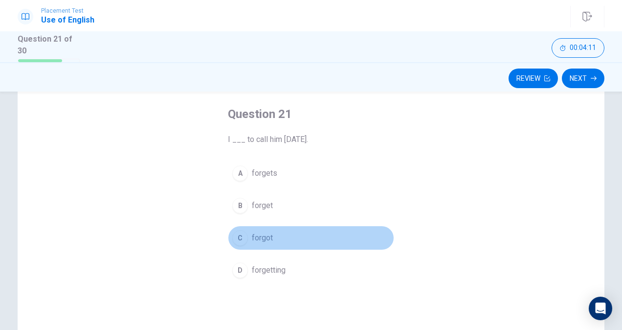
click at [252, 233] on span "forgot" at bounding box center [262, 238] width 21 height 12
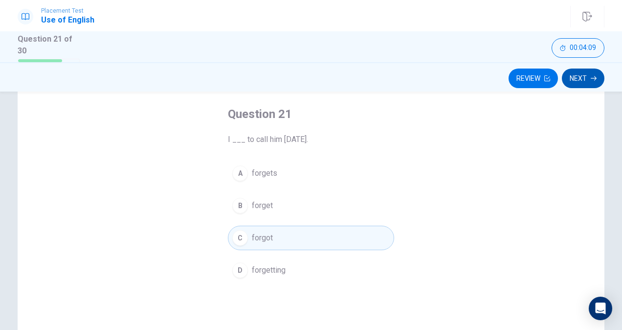
click at [506, 75] on icon "button" at bounding box center [594, 78] width 6 height 6
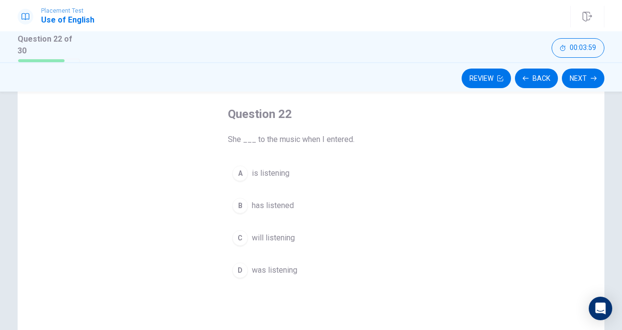
click at [262, 172] on span "is listening" at bounding box center [271, 173] width 38 height 12
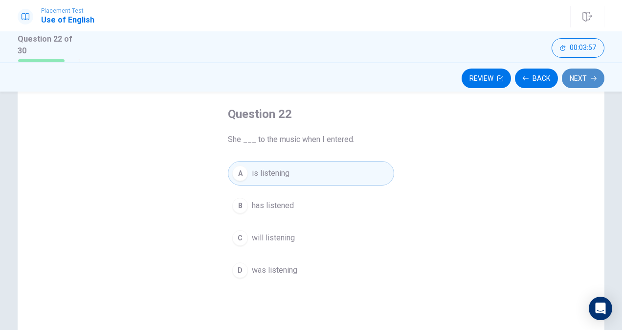
click at [506, 74] on button "Next" at bounding box center [583, 78] width 43 height 20
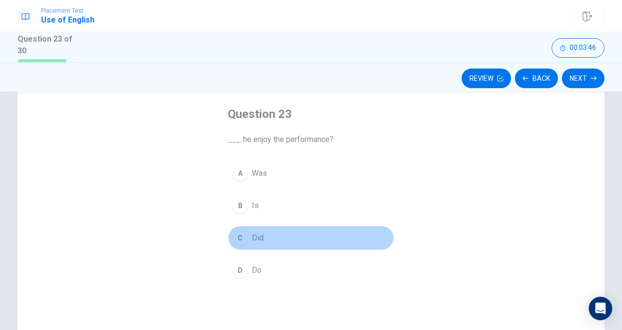
click at [254, 237] on span "Did" at bounding box center [258, 238] width 12 height 12
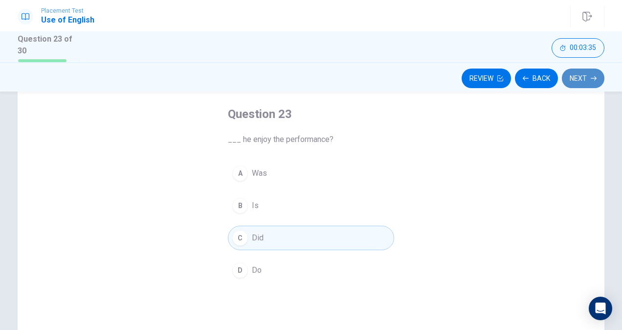
click at [506, 76] on button "Next" at bounding box center [583, 78] width 43 height 20
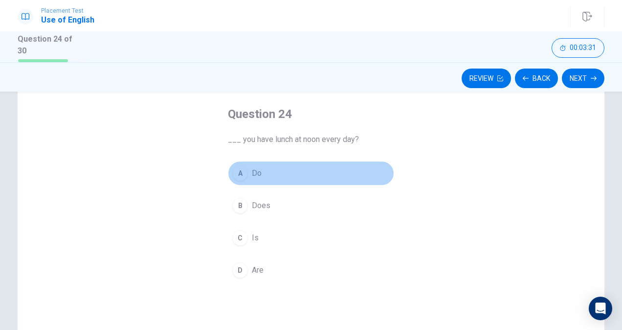
click at [241, 172] on div "A" at bounding box center [240, 173] width 16 height 16
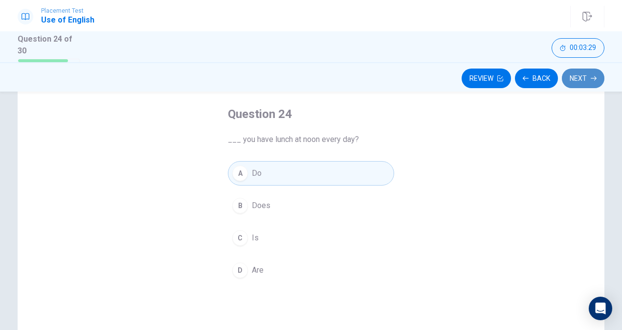
click at [506, 73] on button "Next" at bounding box center [583, 78] width 43 height 20
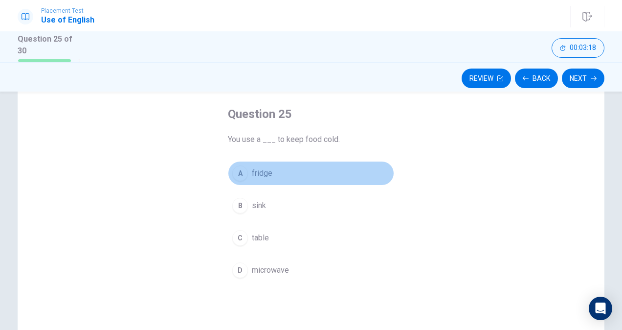
click at [278, 168] on button "A fridge" at bounding box center [311, 173] width 166 height 24
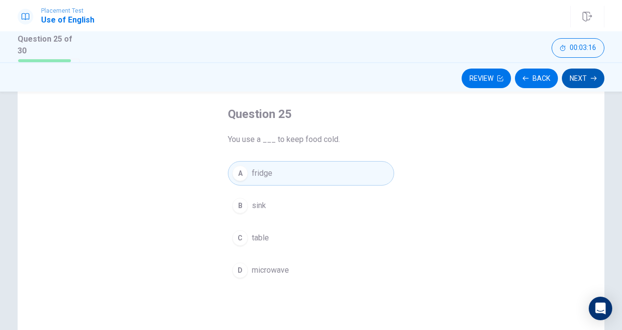
click at [506, 79] on icon "button" at bounding box center [594, 78] width 6 height 6
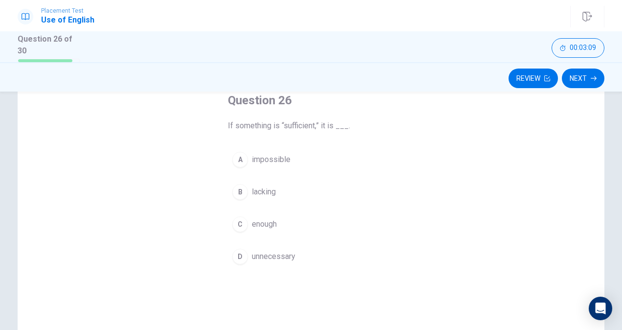
scroll to position [58, 0]
click at [273, 144] on div "Question 26 If something is “sufficient,” it is ___. A impossible B lacking C e…" at bounding box center [310, 180] width 205 height 207
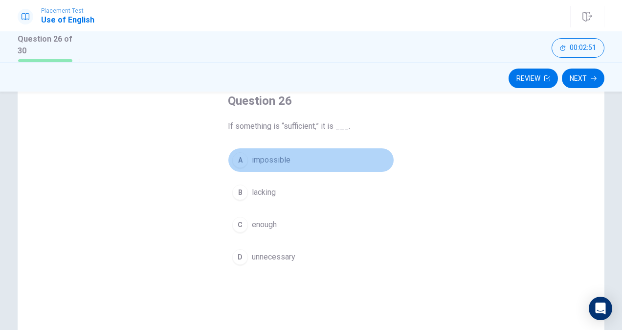
click at [271, 157] on span "impossible" at bounding box center [271, 160] width 39 height 12
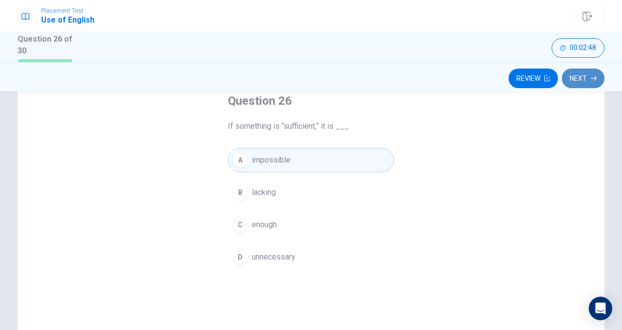
click at [506, 70] on button "Next" at bounding box center [583, 78] width 43 height 20
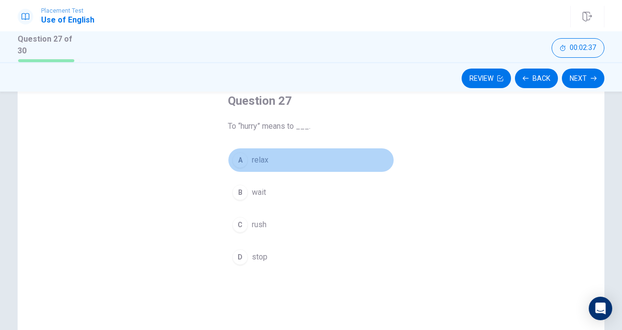
click at [252, 157] on span "relax" at bounding box center [260, 160] width 17 height 12
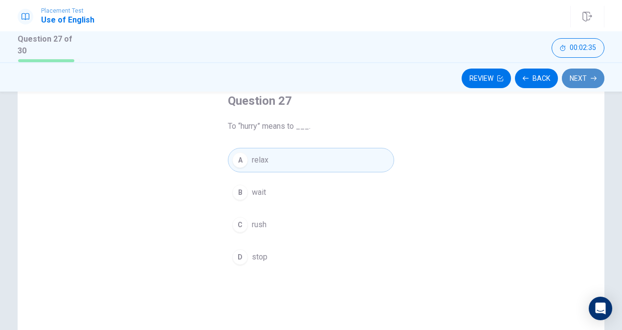
click at [506, 84] on button "Next" at bounding box center [583, 78] width 43 height 20
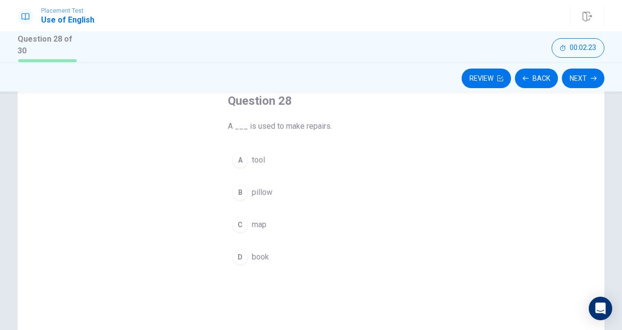
click at [268, 191] on span "pillow" at bounding box center [262, 192] width 21 height 12
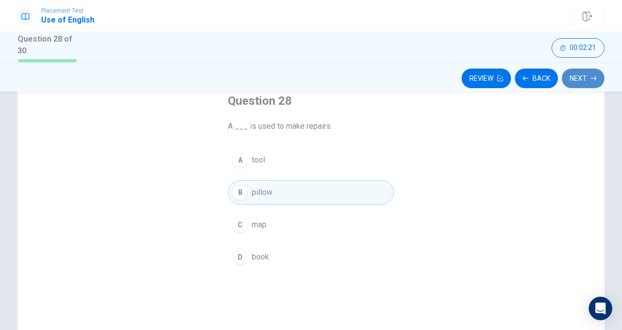
click at [506, 79] on button "Next" at bounding box center [583, 78] width 43 height 20
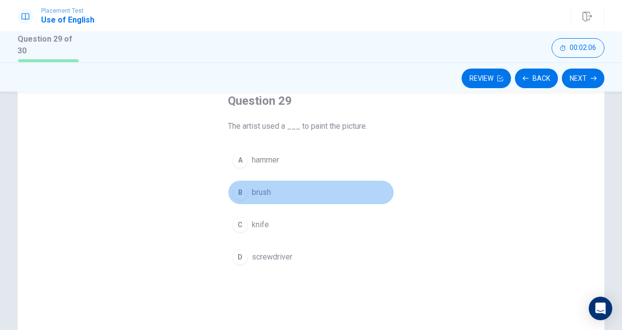
click at [284, 192] on button "B brush" at bounding box center [311, 192] width 166 height 24
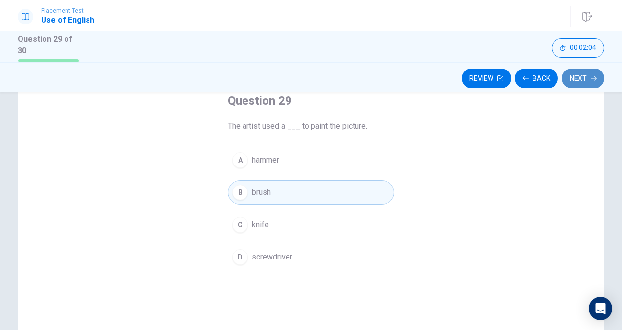
click at [506, 77] on button "Next" at bounding box center [583, 78] width 43 height 20
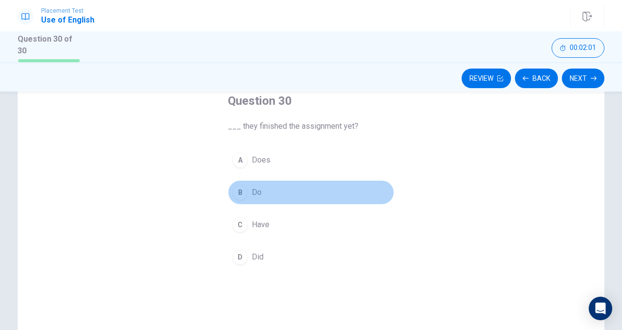
click at [269, 191] on button "B Do" at bounding box center [311, 192] width 166 height 24
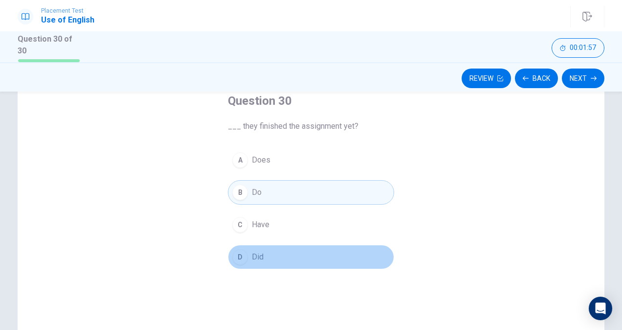
click at [258, 258] on span "Did" at bounding box center [258, 257] width 12 height 12
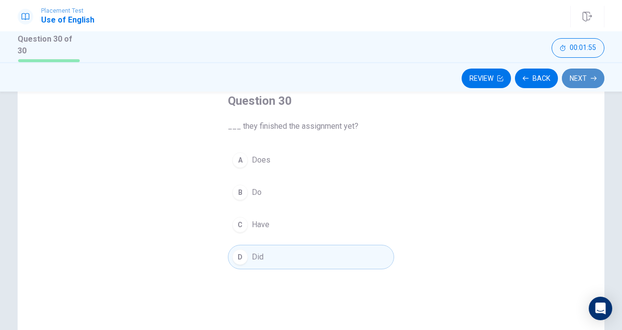
click at [506, 73] on button "Next" at bounding box center [583, 78] width 43 height 20
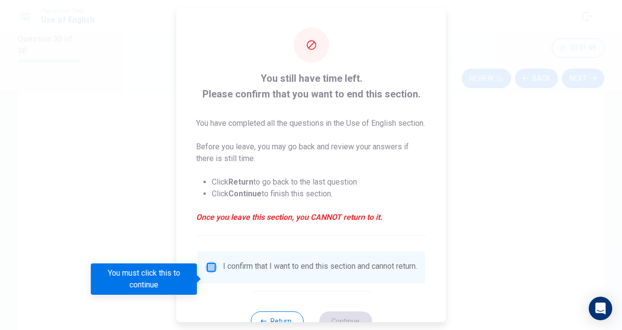
click at [209, 273] on input "You must click this to continue" at bounding box center [211, 267] width 12 height 12
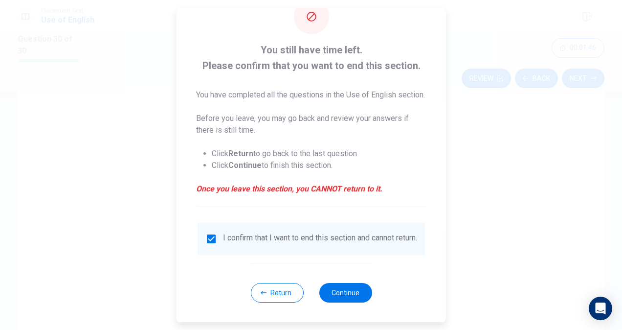
scroll to position [46, 0]
click at [333, 289] on button "Continue" at bounding box center [345, 293] width 53 height 20
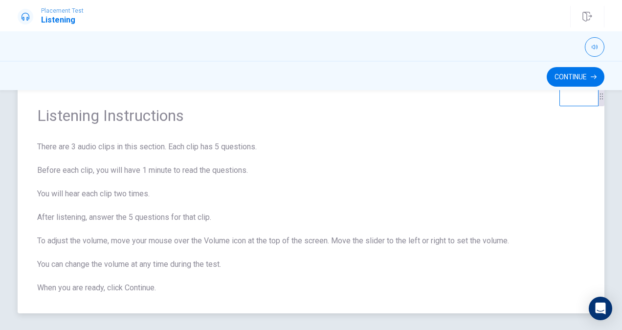
scroll to position [24, 0]
click at [506, 80] on button "Continue" at bounding box center [576, 77] width 58 height 20
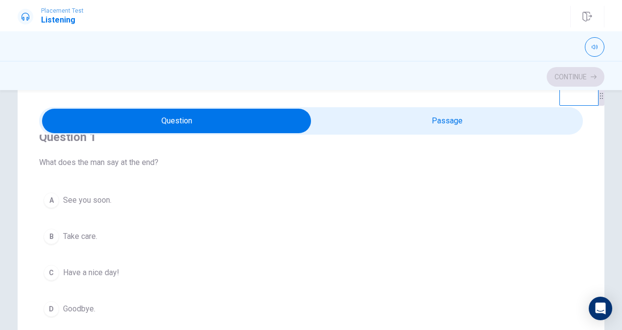
scroll to position [0, 0]
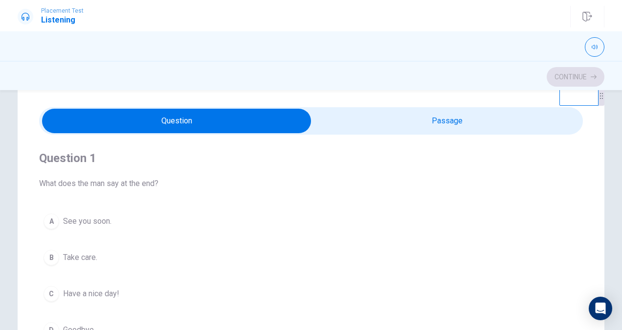
type input "19"
click at [387, 128] on input "checkbox" at bounding box center [176, 121] width 815 height 24
checkbox input "true"
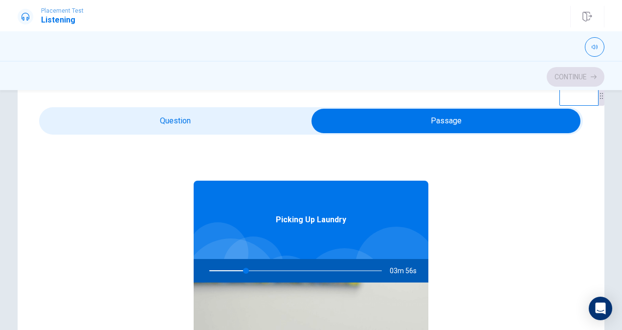
click at [205, 268] on div at bounding box center [294, 270] width 192 height 23
click at [206, 269] on div at bounding box center [294, 270] width 192 height 23
type input "22"
click at [236, 120] on input "checkbox" at bounding box center [445, 121] width 815 height 24
checkbox input "false"
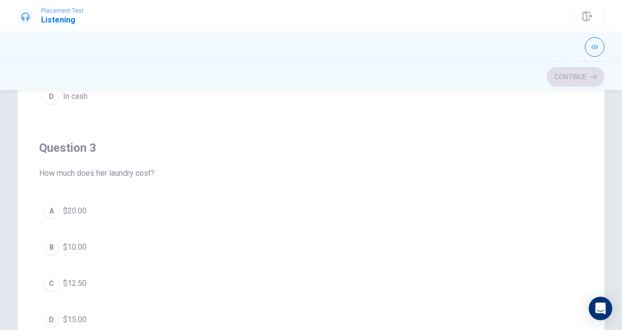
scroll to position [399, 0]
click at [56, 310] on div "D" at bounding box center [52, 319] width 16 height 16
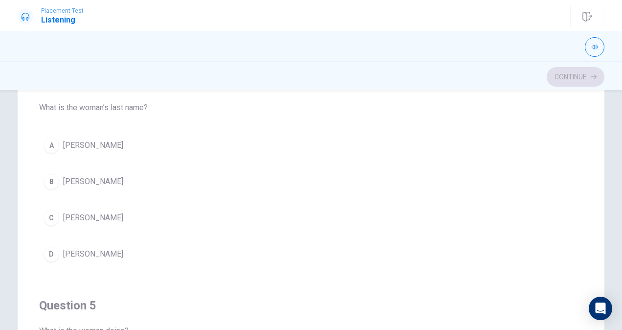
scroll to position [686, 0]
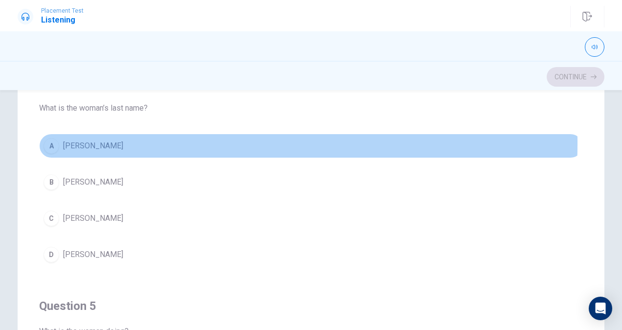
click at [94, 139] on button "A [PERSON_NAME]" at bounding box center [311, 145] width 544 height 24
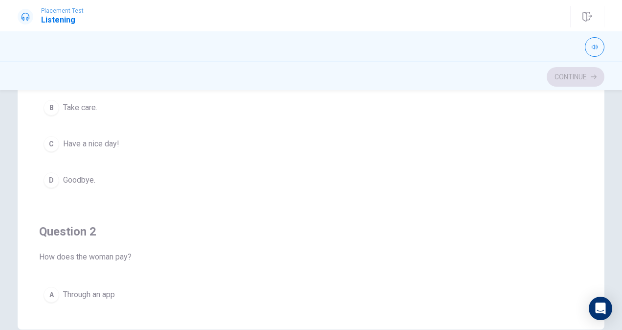
scroll to position [0, 0]
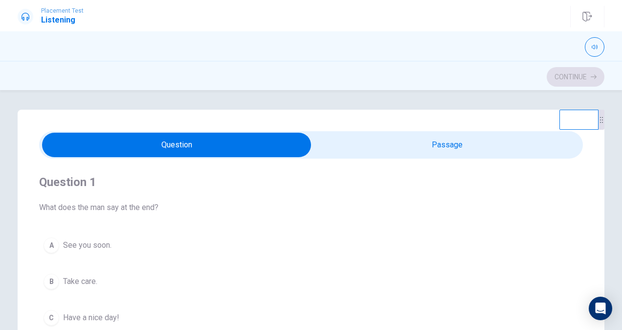
type input "51"
click at [363, 150] on input "checkbox" at bounding box center [176, 144] width 815 height 24
checkbox input "true"
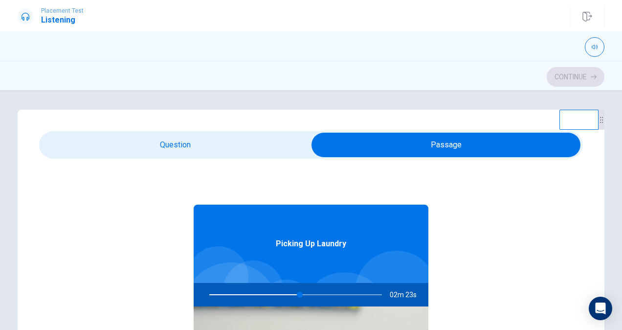
type input "52"
click at [257, 137] on input "checkbox" at bounding box center [445, 144] width 815 height 24
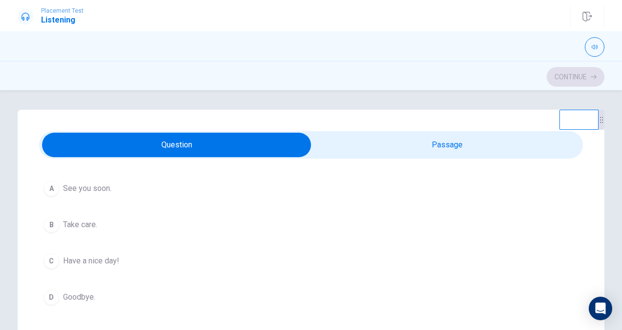
scroll to position [56, 0]
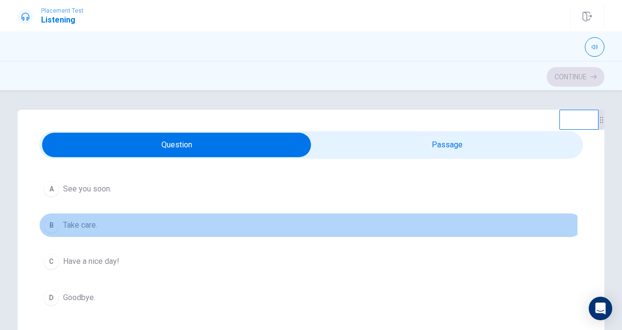
click at [79, 225] on span "Take care." at bounding box center [80, 225] width 34 height 12
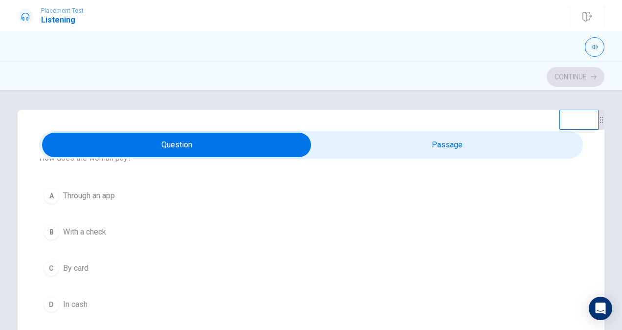
scroll to position [273, 0]
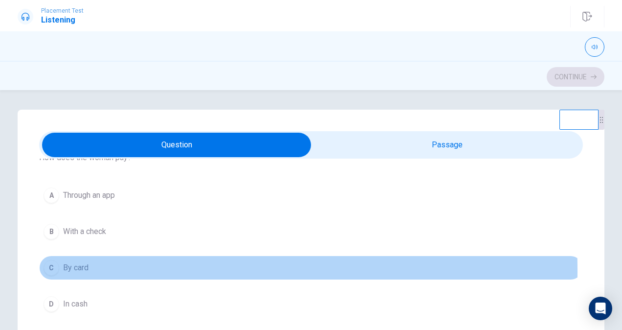
click at [78, 268] on span "By card" at bounding box center [75, 268] width 25 height 12
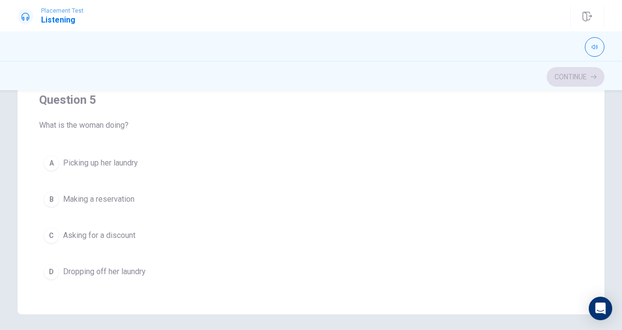
scroll to position [188, 0]
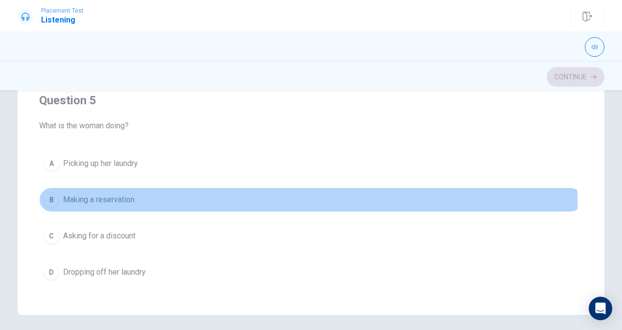
click at [107, 195] on span "Making a reservation" at bounding box center [98, 200] width 71 height 12
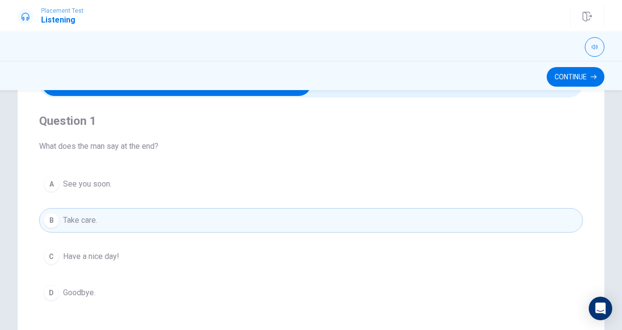
scroll to position [0, 0]
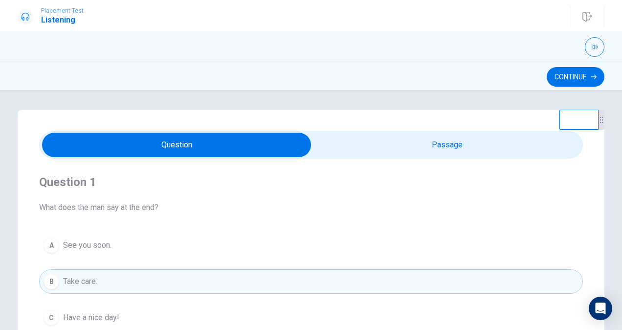
click at [330, 139] on input "checkbox" at bounding box center [176, 144] width 815 height 24
checkbox input "true"
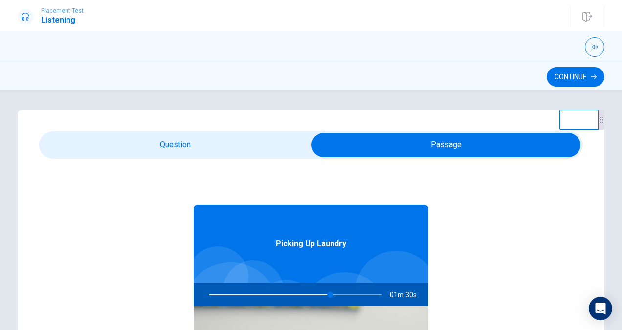
type input "70"
click at [244, 142] on input "checkbox" at bounding box center [445, 144] width 815 height 24
checkbox input "false"
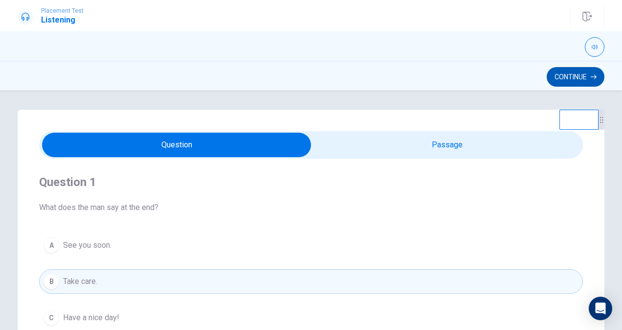
click at [506, 76] on button "Continue" at bounding box center [576, 77] width 58 height 20
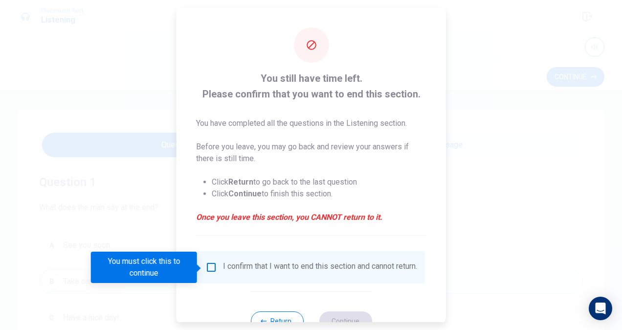
click at [209, 264] on input "You must click this to continue" at bounding box center [211, 267] width 12 height 12
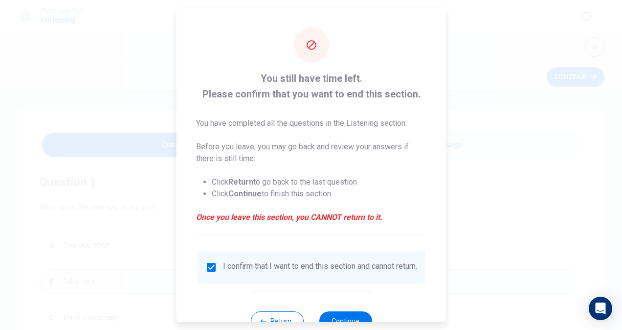
scroll to position [35, 0]
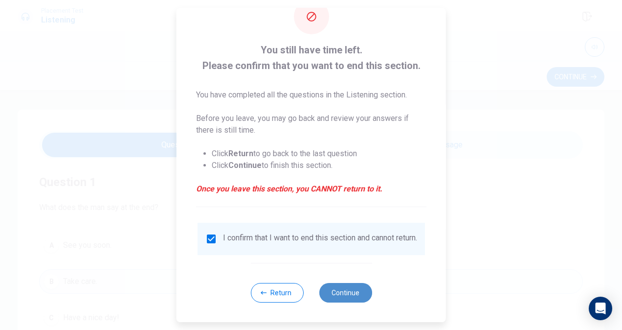
click at [326, 292] on button "Continue" at bounding box center [345, 293] width 53 height 20
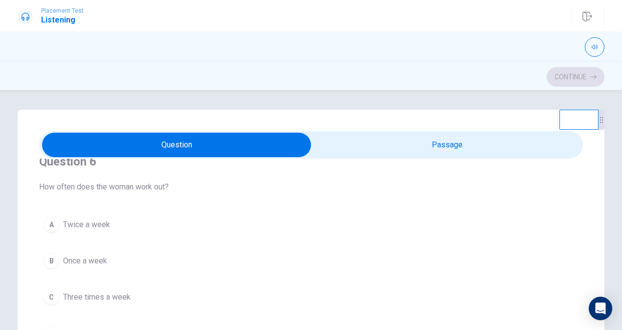
scroll to position [0, 0]
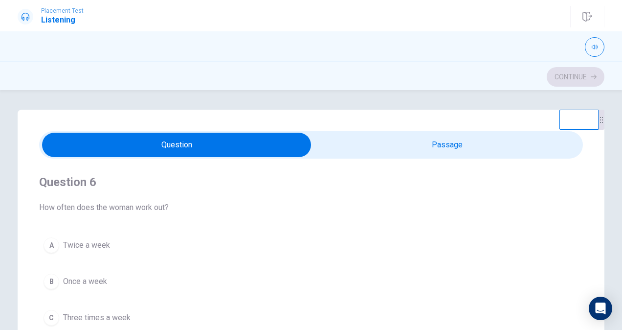
click at [334, 148] on input "checkbox" at bounding box center [176, 144] width 815 height 24
checkbox input "true"
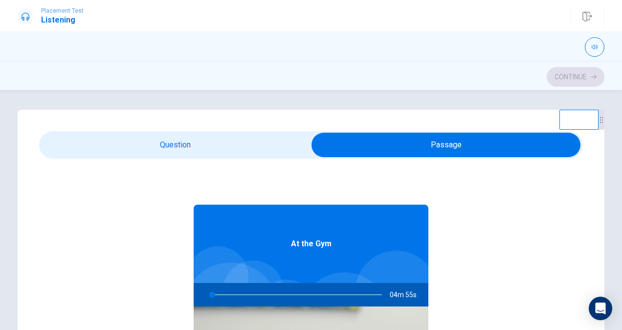
type input "2"
click at [239, 142] on input "checkbox" at bounding box center [445, 144] width 815 height 24
checkbox input "false"
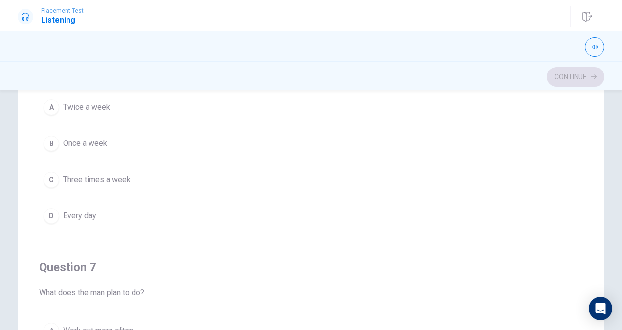
scroll to position [67, 0]
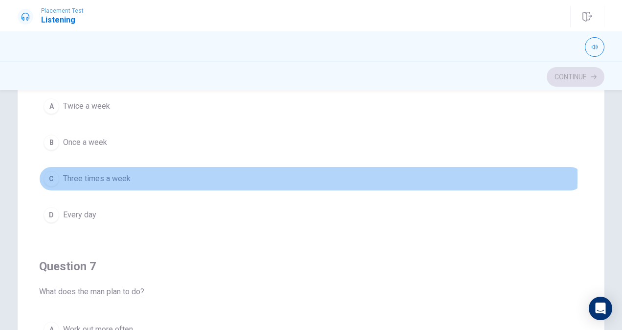
click at [64, 176] on span "Three times a week" at bounding box center [96, 179] width 67 height 12
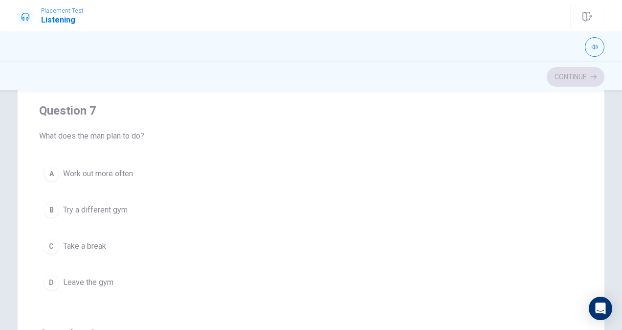
scroll to position [223, 0]
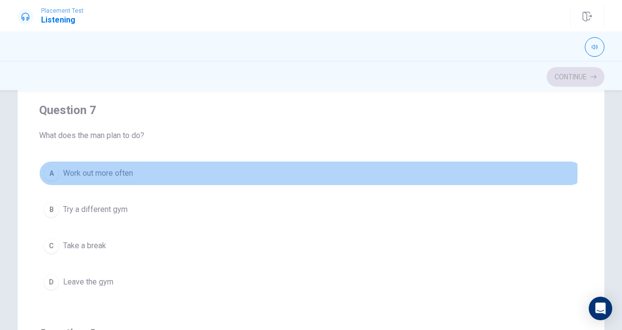
click at [99, 169] on span "Work out more often" at bounding box center [98, 173] width 70 height 12
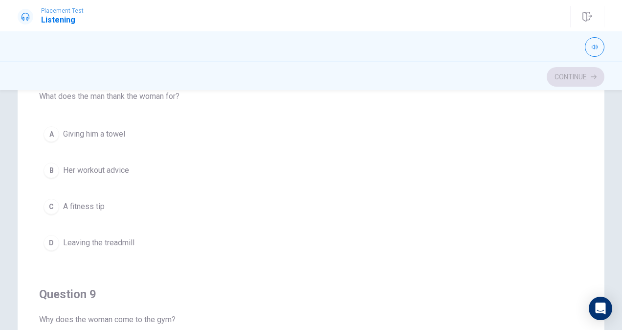
scroll to position [485, 0]
click at [122, 171] on span "Her workout advice" at bounding box center [96, 170] width 66 height 12
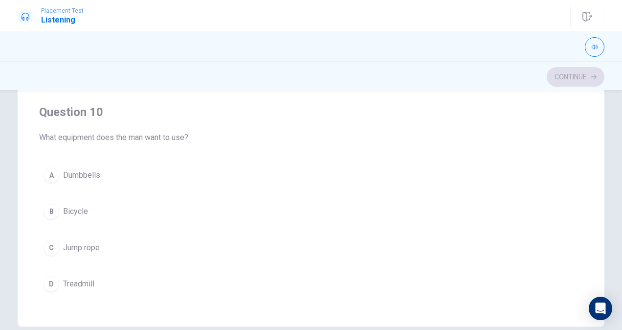
scroll to position [177, 0]
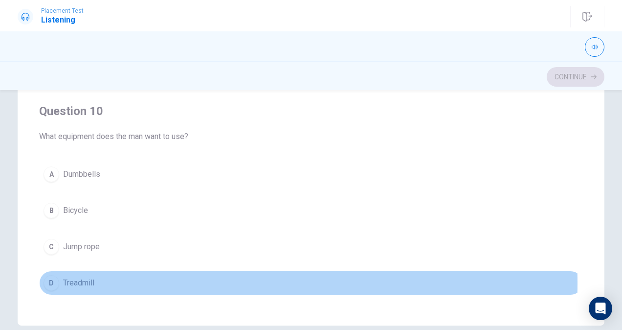
click at [68, 277] on span "Treadmill" at bounding box center [78, 283] width 31 height 12
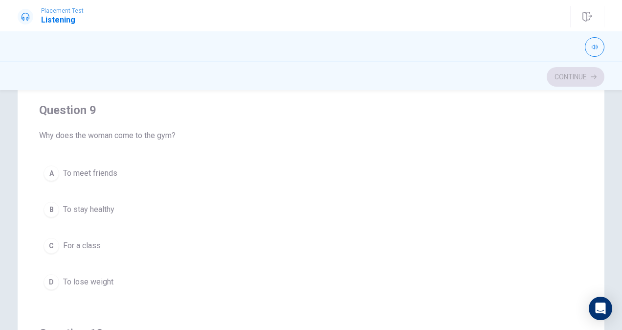
scroll to position [659, 0]
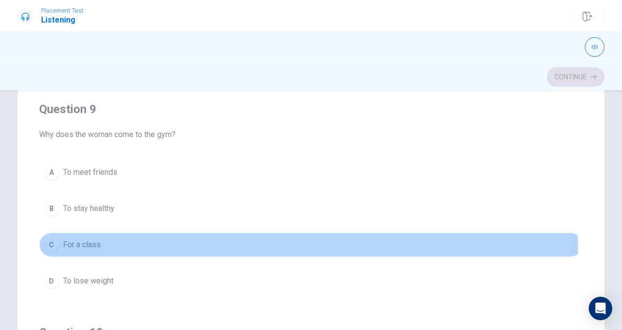
click at [88, 243] on span "For a class" at bounding box center [82, 245] width 38 height 12
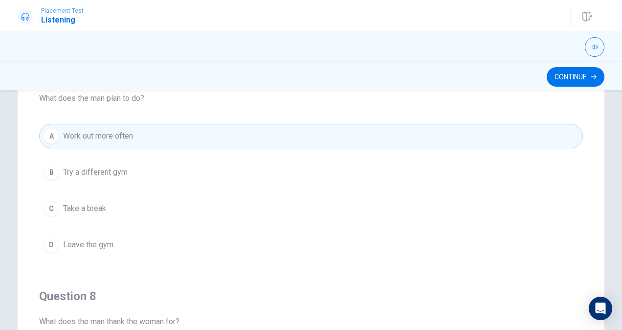
scroll to position [249, 0]
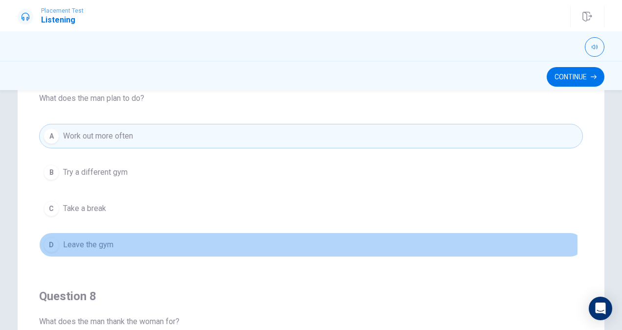
click at [106, 242] on span "Leave the gym" at bounding box center [88, 245] width 50 height 12
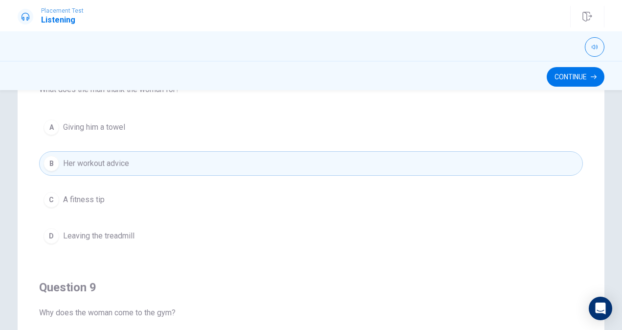
scroll to position [484, 0]
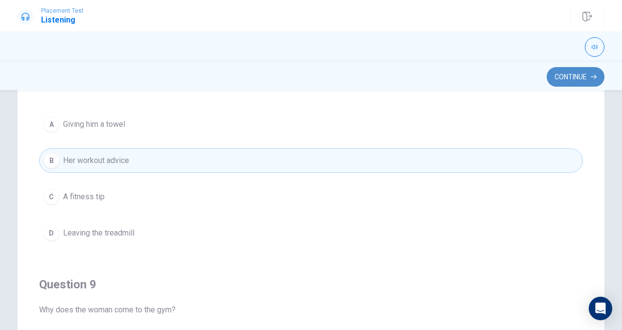
click at [506, 83] on button "Continue" at bounding box center [576, 77] width 58 height 20
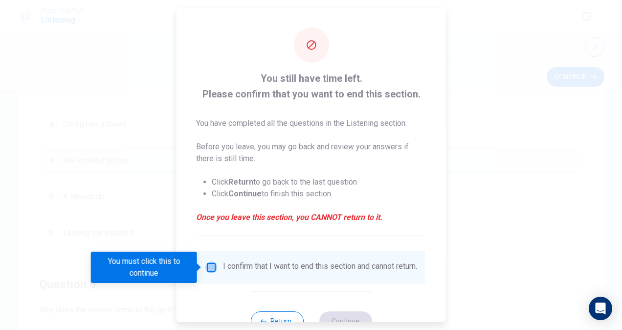
click at [215, 270] on input "You must click this to continue" at bounding box center [211, 267] width 12 height 12
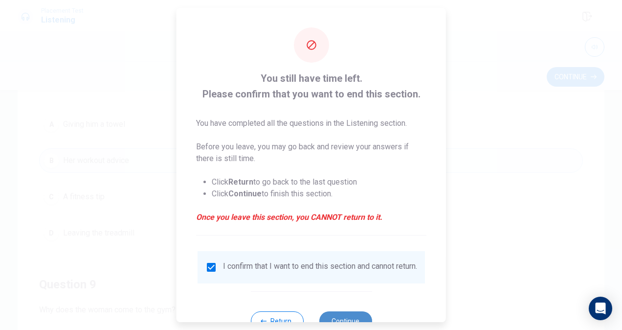
click at [351, 310] on button "Continue" at bounding box center [345, 321] width 53 height 20
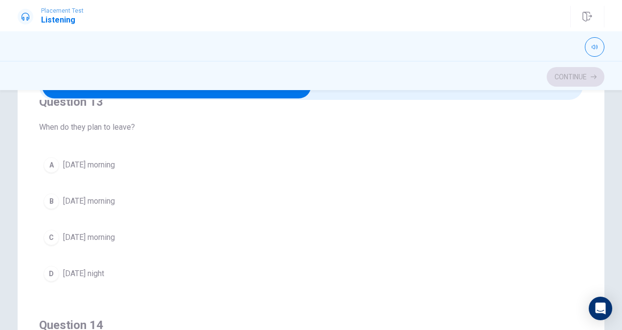
scroll to position [462, 0]
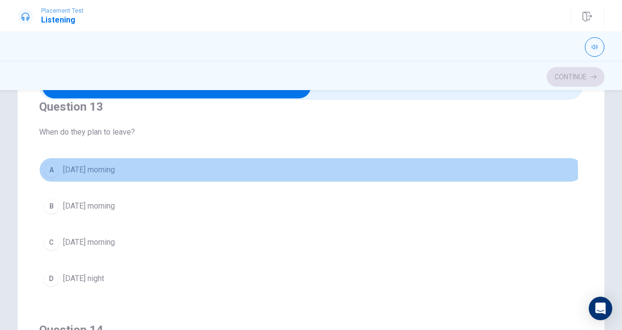
click at [94, 170] on span "[DATE] morning" at bounding box center [89, 170] width 52 height 12
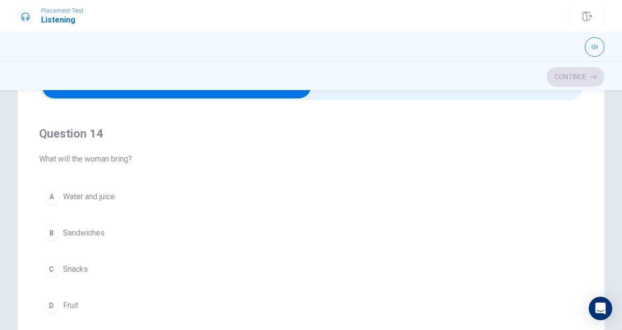
scroll to position [670, 0]
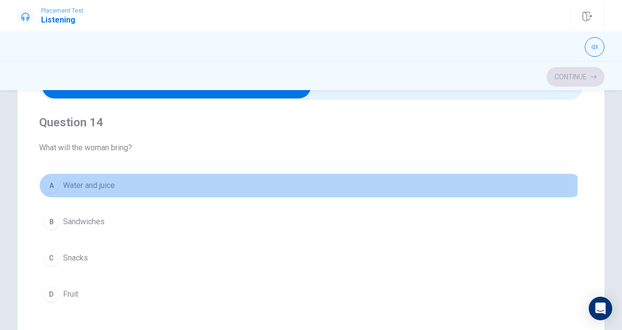
click at [97, 180] on span "Water and juice" at bounding box center [89, 185] width 52 height 12
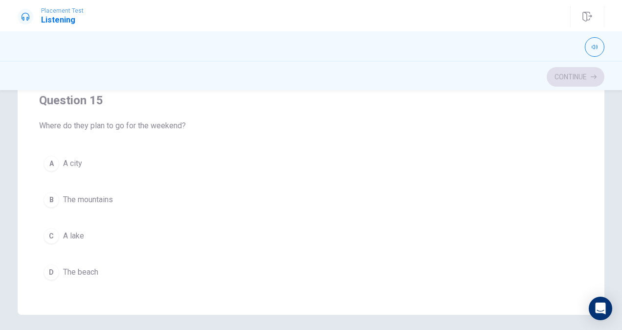
scroll to position [188, 0]
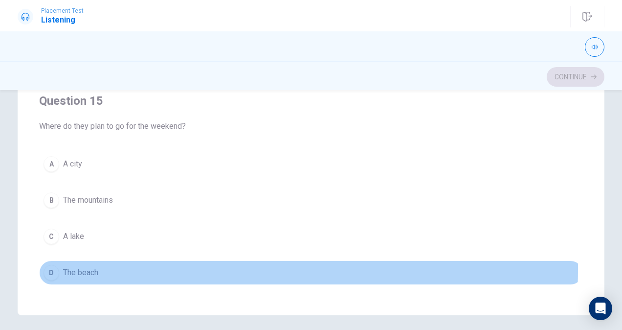
click at [92, 266] on span "The beach" at bounding box center [80, 272] width 35 height 12
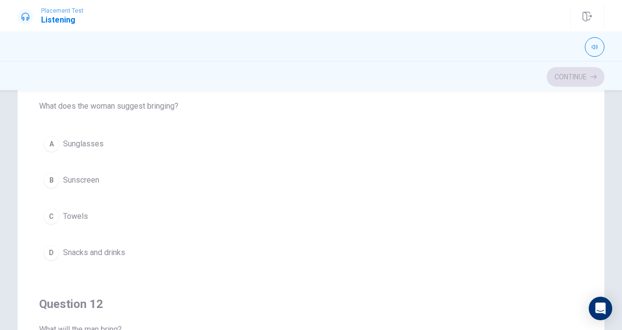
scroll to position [22, 0]
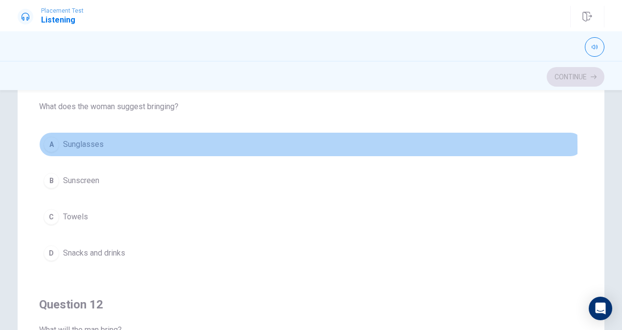
click at [85, 147] on span "Sunglasses" at bounding box center [83, 144] width 41 height 12
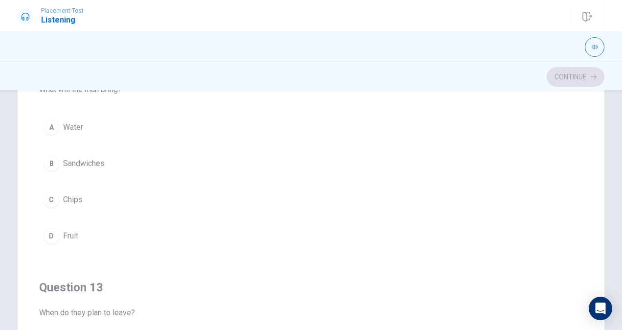
scroll to position [262, 0]
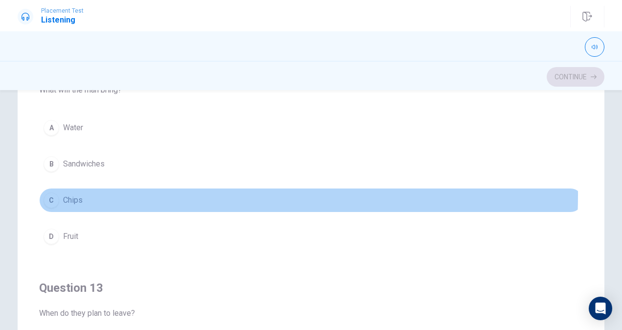
click at [91, 192] on button "C Chips" at bounding box center [311, 200] width 544 height 24
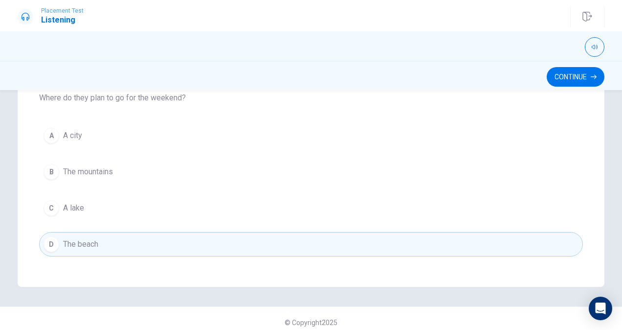
scroll to position [220, 0]
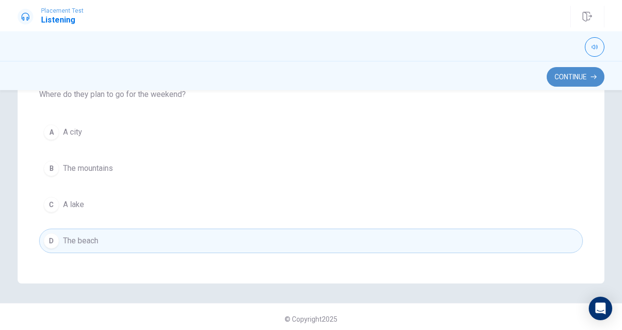
click at [506, 70] on button "Continue" at bounding box center [576, 77] width 58 height 20
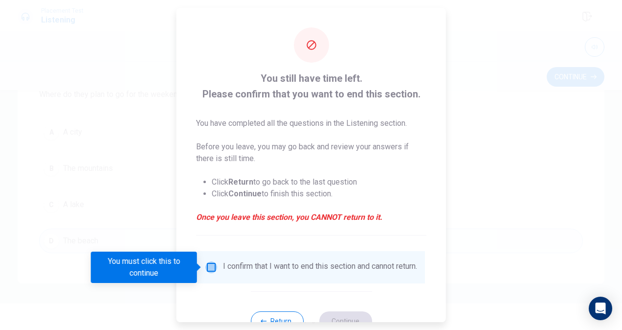
click at [214, 263] on input "You must click this to continue" at bounding box center [211, 267] width 12 height 12
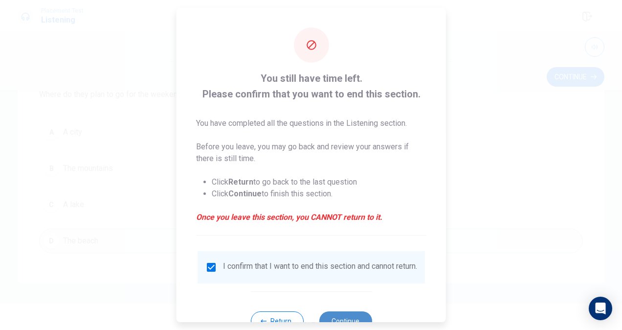
click at [342, 310] on button "Continue" at bounding box center [345, 321] width 53 height 20
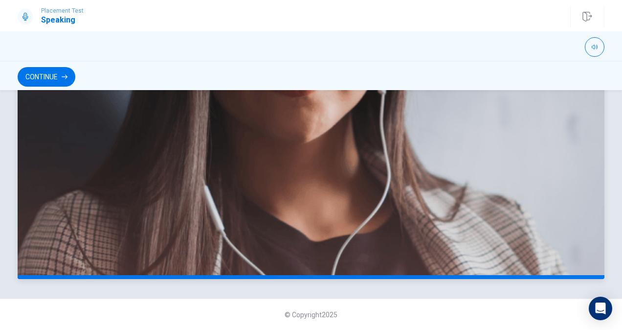
scroll to position [0, 0]
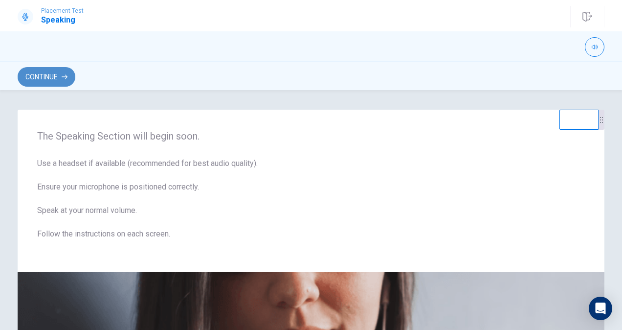
click at [61, 73] on button "Continue" at bounding box center [47, 77] width 58 height 20
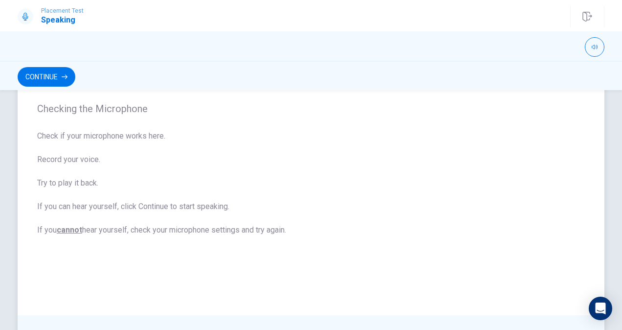
scroll to position [74, 0]
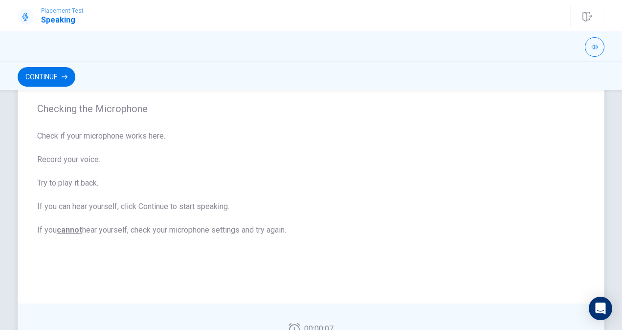
click at [62, 94] on div "Checking the Microphone Check if your microphone works here. Record your voice.…" at bounding box center [311, 169] width 587 height 268
click at [62, 72] on button "Continue" at bounding box center [47, 77] width 58 height 20
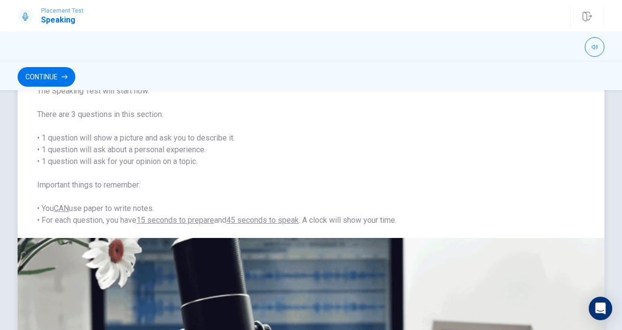
scroll to position [0, 0]
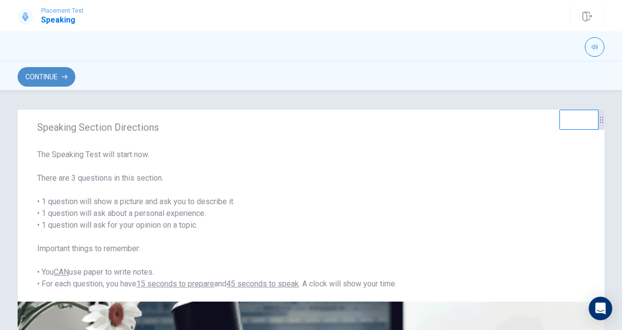
click at [53, 77] on button "Continue" at bounding box center [47, 77] width 58 height 20
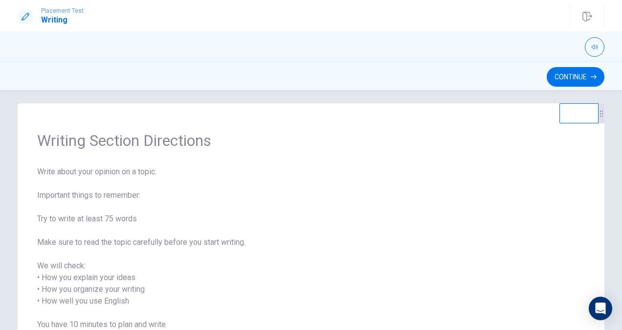
scroll to position [1, 0]
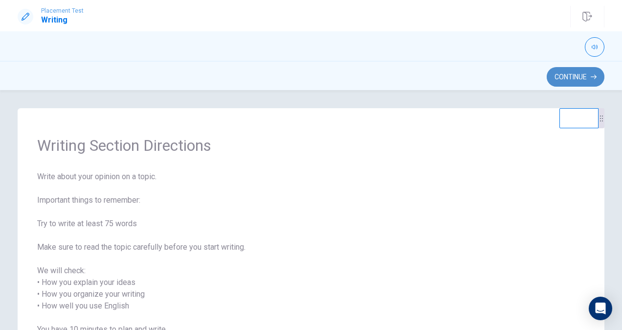
click at [506, 78] on button "Continue" at bounding box center [576, 77] width 58 height 20
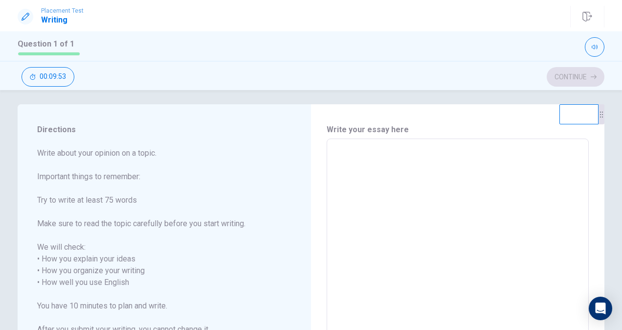
scroll to position [14, 0]
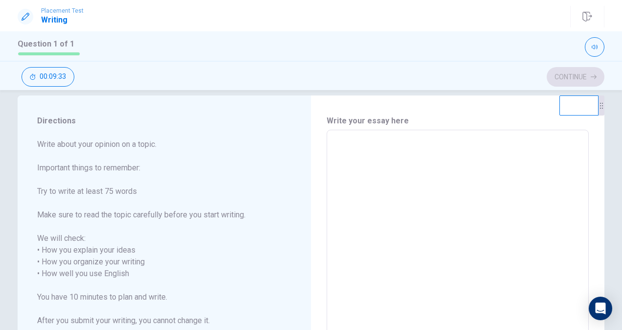
click at [346, 142] on textarea at bounding box center [457, 273] width 248 height 271
type textarea "I"
type textarea "x"
type textarea "I"
type textarea "x"
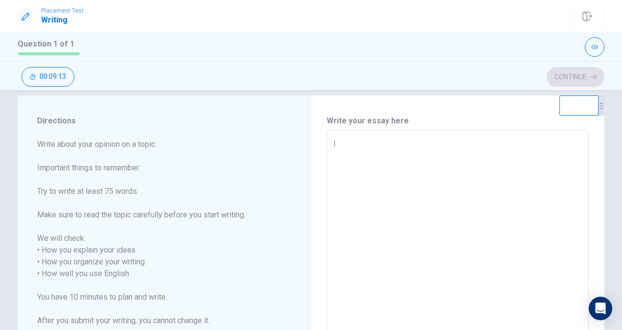
type textarea "I t"
type textarea "x"
type textarea "I th"
type textarea "x"
type textarea "I thi"
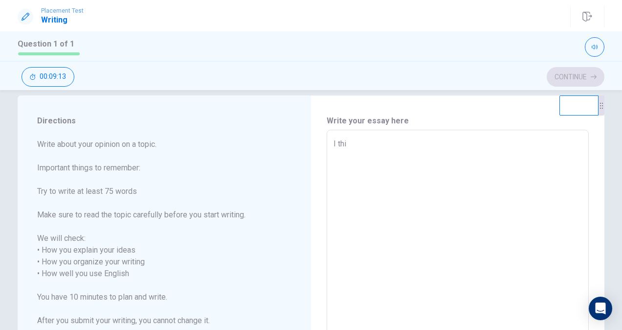
type textarea "x"
type textarea "I thin"
type textarea "x"
type textarea "I think"
type textarea "x"
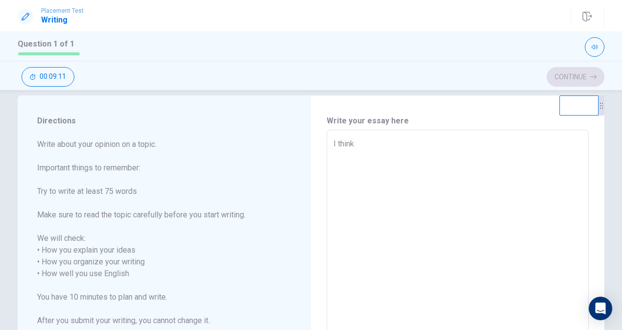
type textarea "I think"
type textarea "x"
type textarea "I think s"
type textarea "x"
type textarea "I think st"
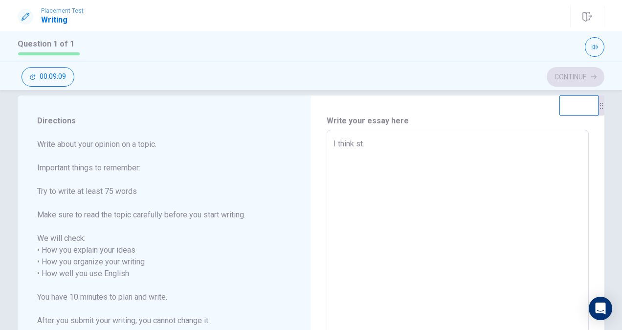
type textarea "x"
type textarea "I think stu"
type textarea "x"
type textarea "I think stud"
type textarea "x"
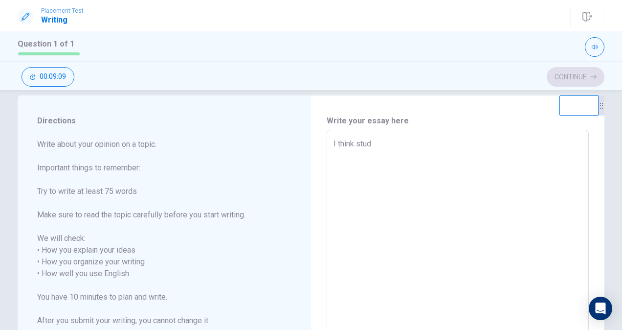
type textarea "I think study"
type textarea "x"
type textarea "I think study"
type textarea "x"
type textarea "I think study E"
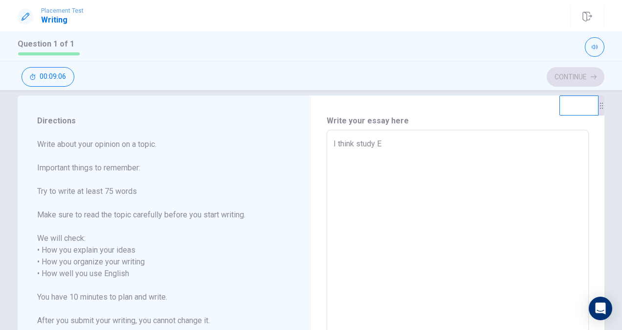
type textarea "x"
type textarea "I think study En"
type textarea "x"
type textarea "I think study Eng"
type textarea "x"
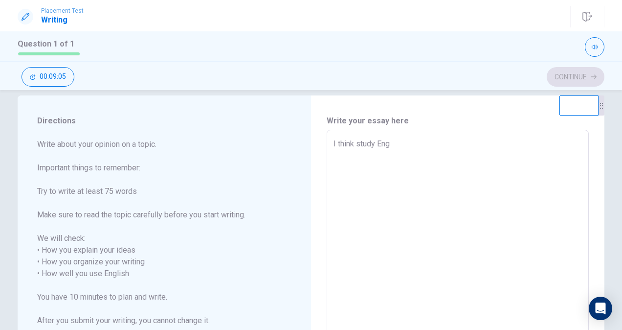
type textarea "I think study Engl"
type textarea "x"
type textarea "I think study [PERSON_NAME]"
type textarea "x"
type textarea "I think study [PERSON_NAME]"
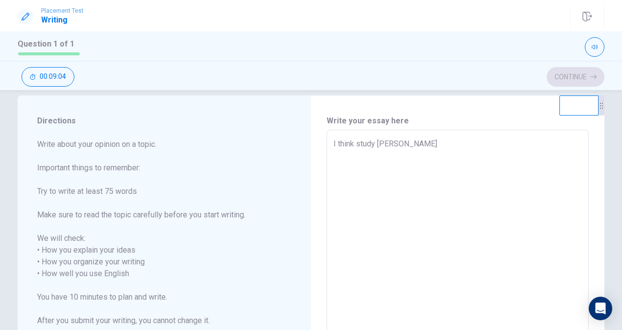
type textarea "x"
type textarea "I think study English"
type textarea "x"
type textarea "I think study English"
type textarea "x"
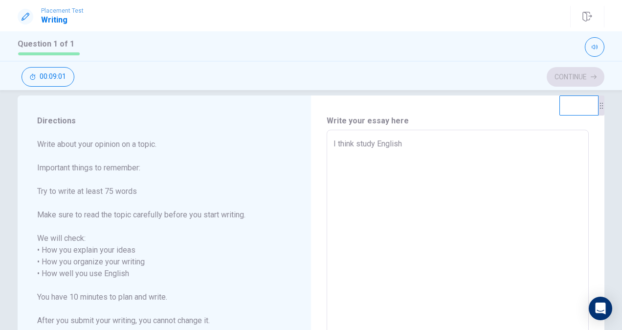
type textarea "I think study English i"
type textarea "x"
type textarea "I think study English if"
type textarea "x"
type textarea "I think study English i"
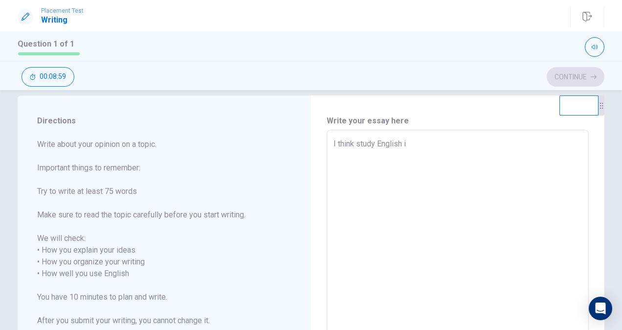
type textarea "x"
type textarea "I think study English is"
click at [372, 144] on textarea "I think study English is" at bounding box center [457, 273] width 248 height 271
type textarea "x"
type textarea "I think studyi English is"
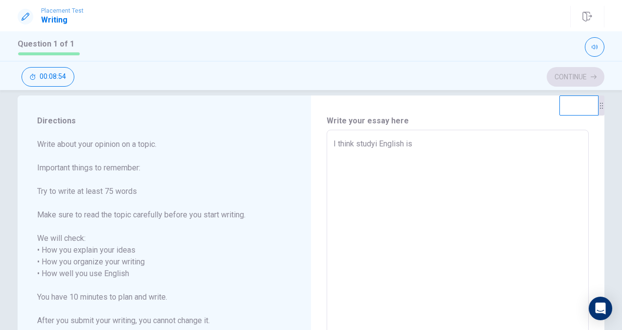
type textarea "x"
type textarea "I think studyin English is"
type textarea "x"
type textarea "I think studying English is"
click at [420, 142] on textarea "I think studying English is" at bounding box center [457, 273] width 248 height 271
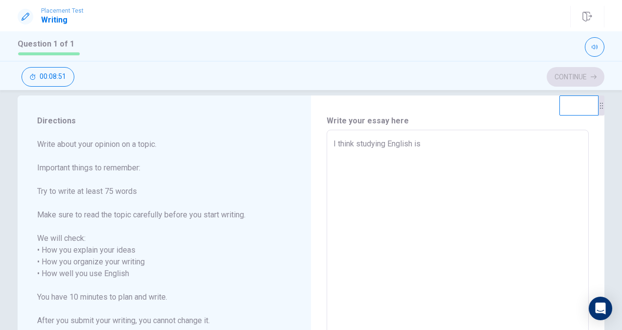
type textarea "x"
type textarea "I think studying English is"
type textarea "x"
type textarea "I think studying English is n"
type textarea "x"
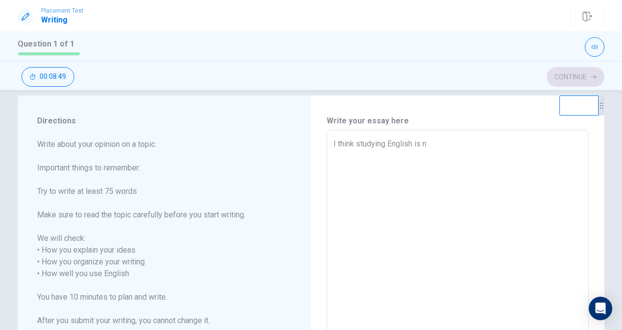
type textarea "I think studying English is no"
type textarea "x"
type textarea "I think studying English is not"
type textarea "x"
type textarea "I think studying English is not"
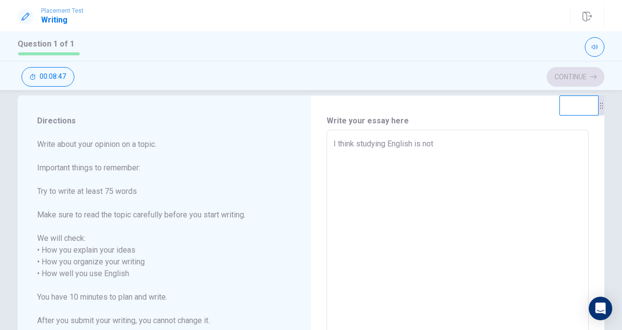
type textarea "x"
type textarea "I think studying English is not e"
type textarea "x"
type textarea "I think studying English is not ea"
type textarea "x"
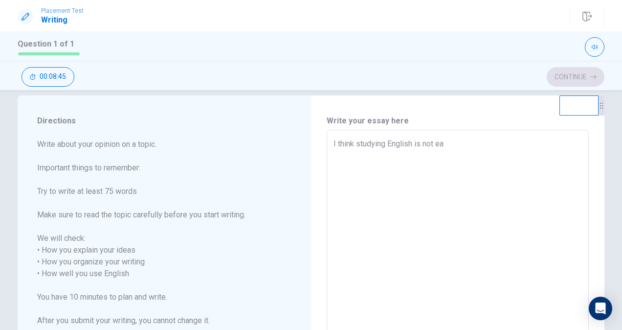
type textarea "I think studying English is not eas"
type textarea "x"
type textarea "I think studying English is not easi"
type textarea "x"
type textarea "I think studying English is not easil"
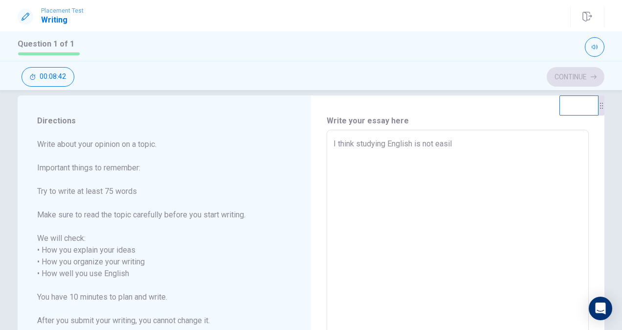
type textarea "x"
type textarea "I think studying English is not easily"
type textarea "x"
type textarea "I think studying English is not easily,"
type textarea "x"
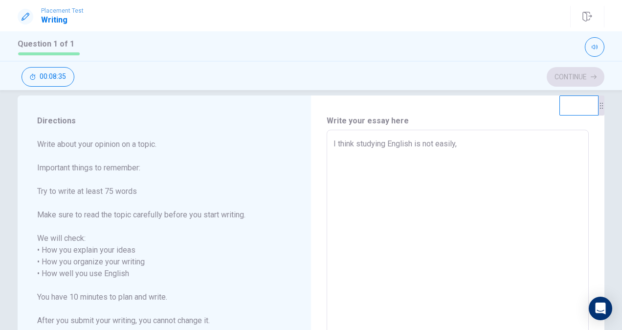
type textarea "I think studying English is not easily,E"
type textarea "x"
type textarea "I think studying English is not easily,En"
type textarea "x"
type textarea "I think studying English is not easily,Eng"
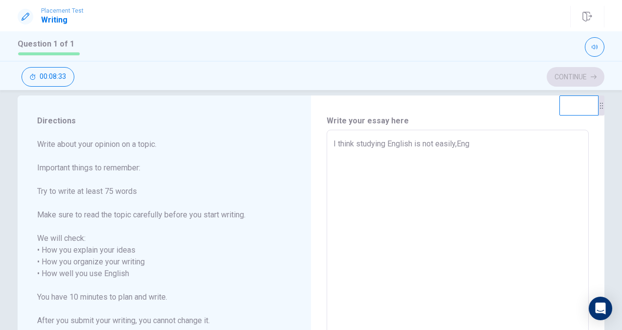
type textarea "x"
type textarea "I think studying English is not easily,Engl"
type textarea "x"
type textarea "I think studying English is not easily,[PERSON_NAME]"
type textarea "x"
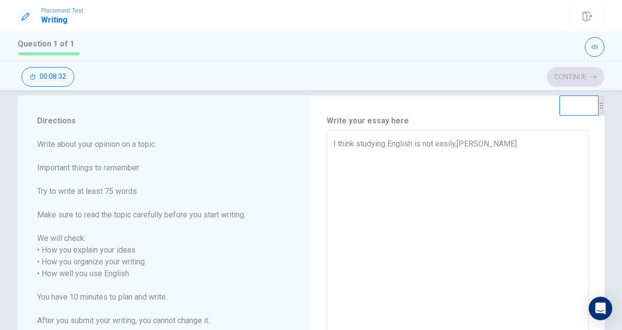
type textarea "I think studying English is not easily,[PERSON_NAME]"
type textarea "x"
type textarea "I think studying English is not easily,English"
type textarea "x"
type textarea "I think studying English is not easily,Englishi"
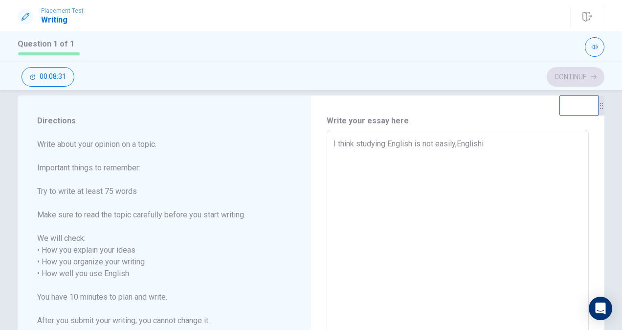
type textarea "x"
type textarea "I think studying English is not easily,English"
type textarea "x"
type textarea "I think studying English is not easily,English"
type textarea "x"
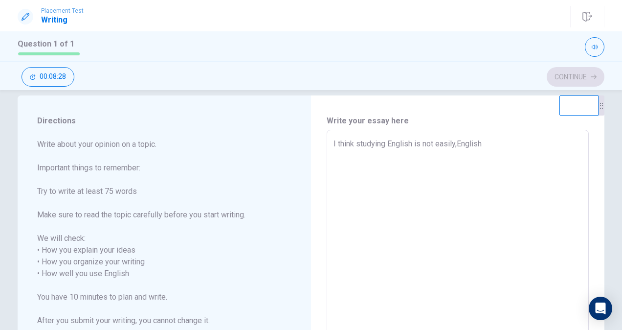
type textarea "I think studying English is not easily,English h"
type textarea "x"
type textarea "I think studying English is not easily,English ha"
type textarea "x"
type textarea "I think studying English is not easily,English has"
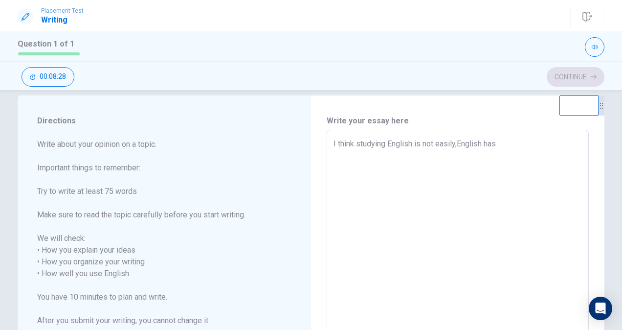
type textarea "x"
type textarea "I think studying English is not easily,English has"
type textarea "x"
type textarea "I think studying English is not easily,English has a"
type textarea "x"
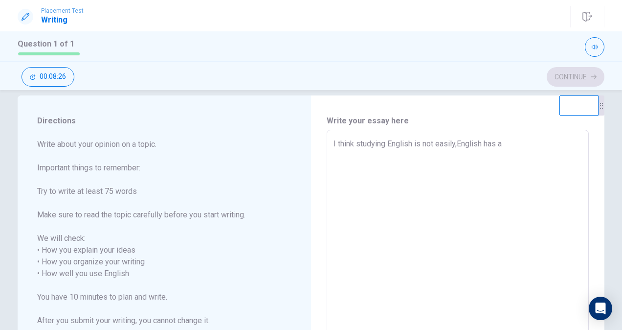
type textarea "I think studying English is not easily,English has a"
type textarea "x"
type textarea "I think studying English is not easily,English has a l"
type textarea "x"
type textarea "I think studying English is not easily,English has a li"
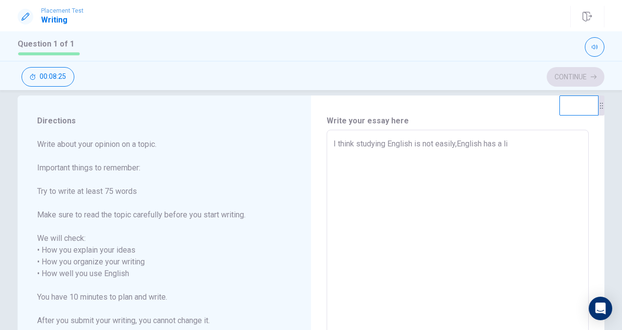
type textarea "x"
type textarea "I think studying English is not easily,English has a lit"
type textarea "x"
type textarea "I think studying English is not easily,English has a litt"
type textarea "x"
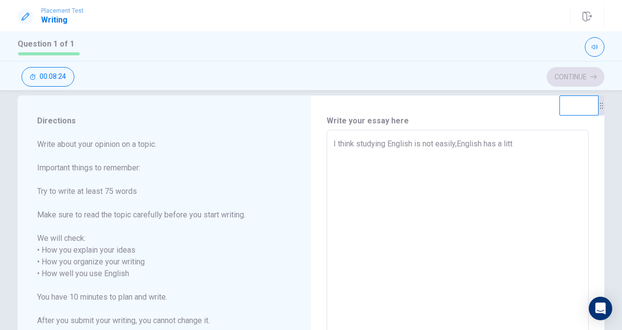
type textarea "I think studying English is not easily,English has a littk"
type textarea "x"
type textarea "I think studying English is not easily,English has a litt"
type textarea "x"
type textarea "I think studying English is not easily,English has a littl"
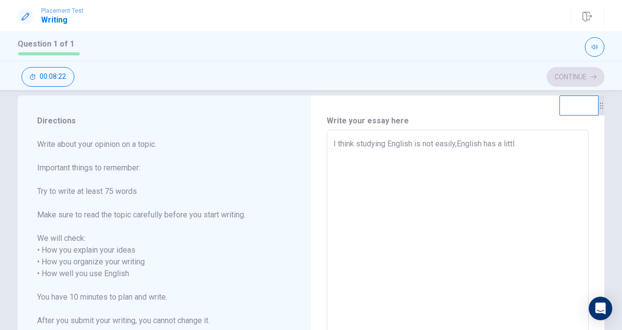
type textarea "x"
type textarea "I think studying English is not easily,English has a little"
type textarea "x"
type textarea "I think studying English is not easily,English has a little"
type textarea "x"
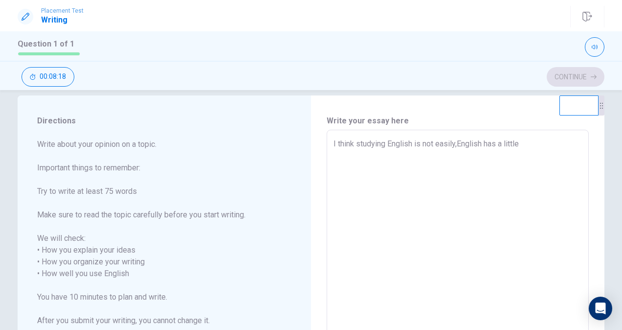
type textarea "I think studying English is not easily,English has a little d"
type textarea "x"
type textarea "I think studying English is not easily,English has a little di"
type textarea "x"
type textarea "I think studying English is not easily,English has a little dif"
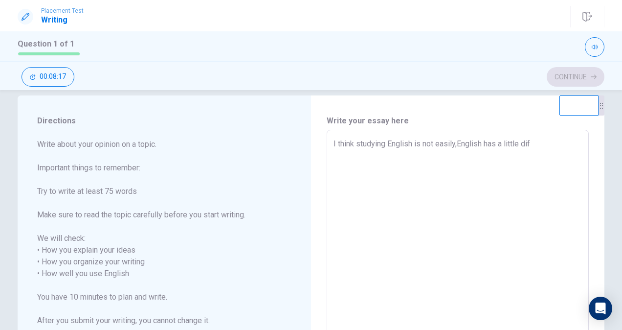
type textarea "x"
type textarea "I think studying English is not easily,English has a little diff"
type textarea "x"
type textarea "I think studying English is not easily,English has a little diffi"
type textarea "x"
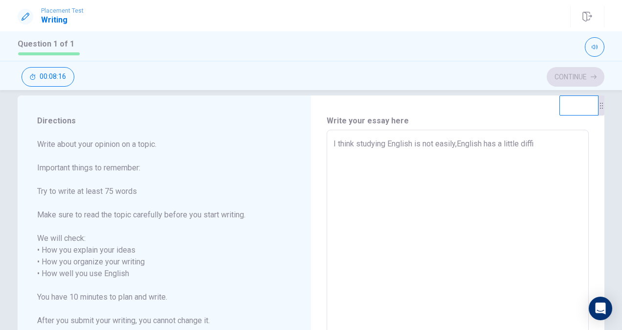
type textarea "I think studying English is not easily,English has a little diffic"
type textarea "x"
type textarea "I think studying English is not easily,English has a little difficu"
type textarea "x"
type textarea "I think studying English is not easily,English has a little difficul"
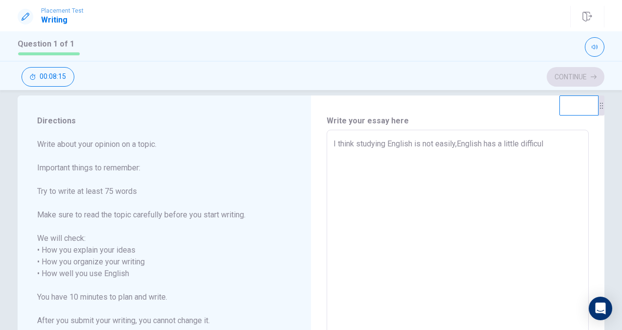
type textarea "x"
type textarea "I think studying English is not easily,English has a little difficult"
type textarea "x"
type textarea "I think studying English is not easily,English has a little difficult."
type textarea "x"
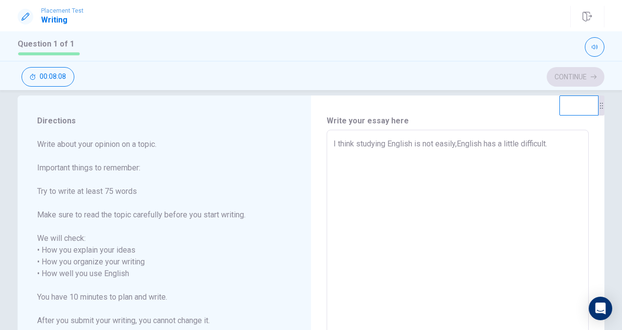
type textarea "I think studying English is not easily,English has a little difficult.w"
type textarea "x"
type textarea "I think studying English is not easily,English has a little difficult.we"
type textarea "x"
type textarea "I think studying English is not easily,English has a little difficult.w"
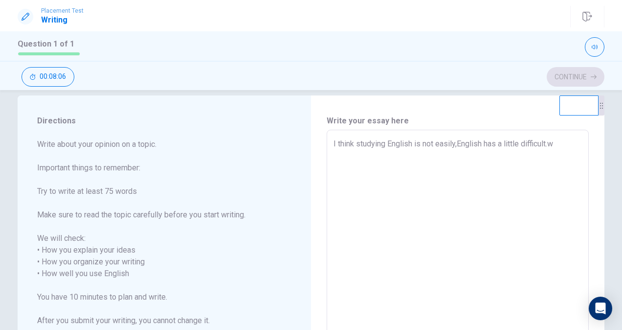
type textarea "x"
type textarea "I think studying English is not easily,English has a little difficult."
type textarea "x"
type textarea "I think studying English is not easily,English has a little difficult.i"
type textarea "x"
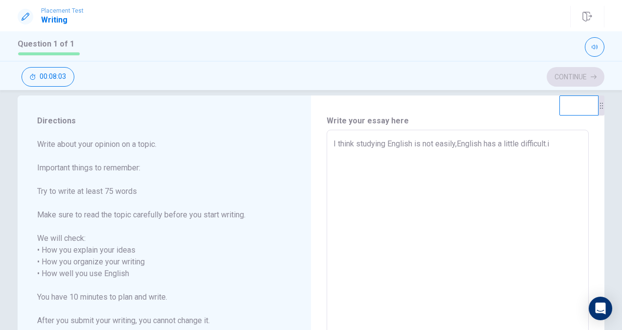
type textarea "I think studying English is not easily,English has a little difficult."
type textarea "x"
type textarea "I think studying English is not easily,English has a little difficult.I"
type textarea "x"
type textarea "I think studying English is not easily,English has a little difficult.I"
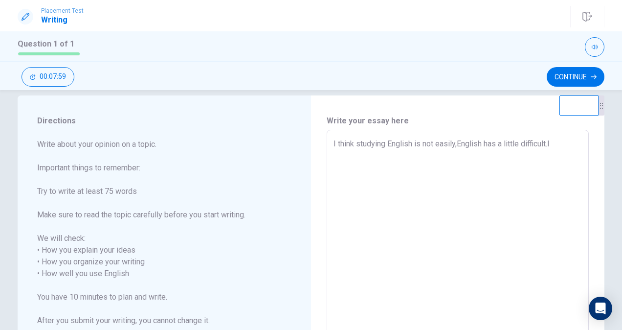
type textarea "x"
type textarea "I think studying English is not easily,English has a little difficult.I w"
type textarea "x"
type textarea "I think studying English is not easily,English has a little difficult.I we"
type textarea "x"
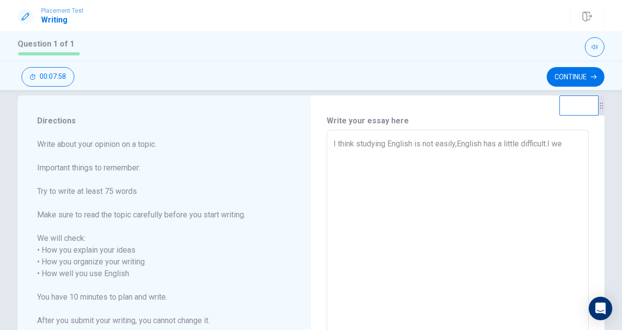
type textarea "I think studying English is not easily,English has a little difficult.I wel"
type textarea "x"
type textarea "I think studying English is not easily,English has a little difficult.I well"
type textarea "x"
type textarea "I think studying English is not easily,English has a little difficult.I well"
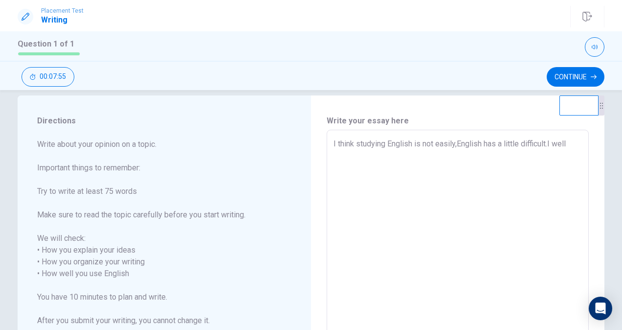
type textarea "x"
type textarea "I think studying English is not easily,English has a little difficult.I well"
type textarea "x"
type textarea "I think studying English is not easily,English has a little difficult.I wel"
type textarea "x"
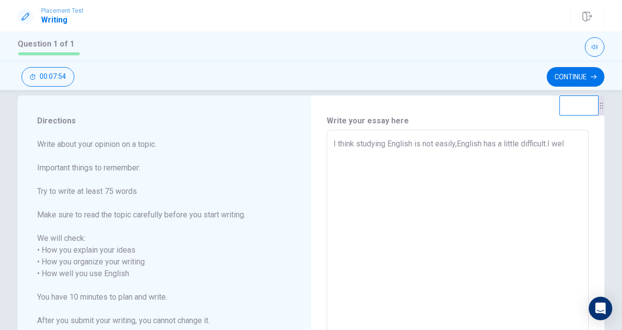
type textarea "I think studying English is not easily,English has a little difficult.I we"
type textarea "x"
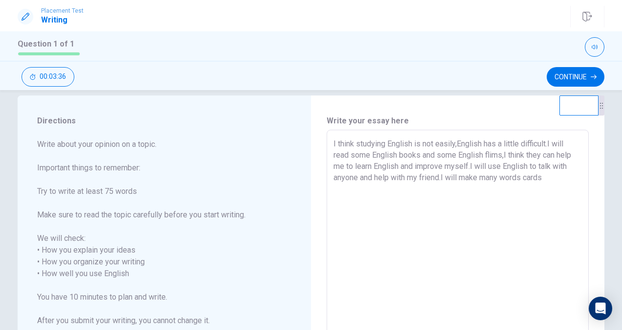
click at [506, 177] on textarea "I think studying English is not easily,English has a little difficult.I will re…" at bounding box center [457, 273] width 248 height 271
click at [506, 179] on textarea "I think studying English is not easily,English has a little difficult.I will re…" at bounding box center [457, 273] width 248 height 271
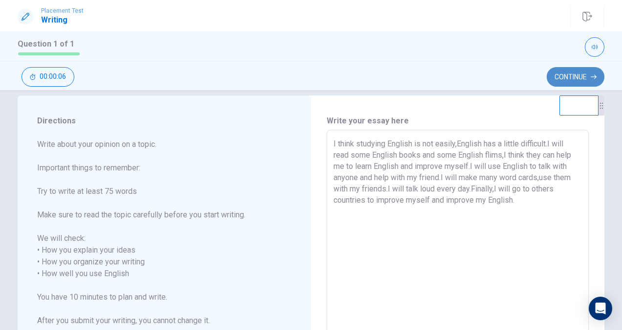
click at [506, 73] on button "Continue" at bounding box center [576, 77] width 58 height 20
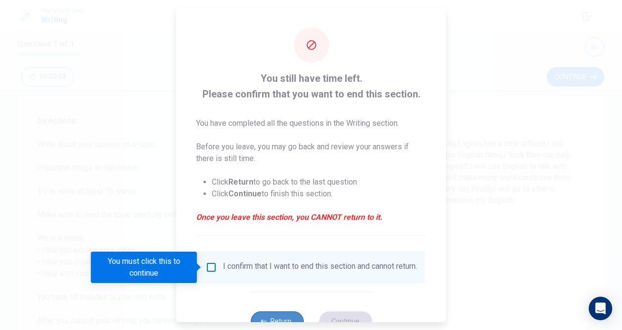
click at [263, 310] on button "Return" at bounding box center [276, 321] width 53 height 20
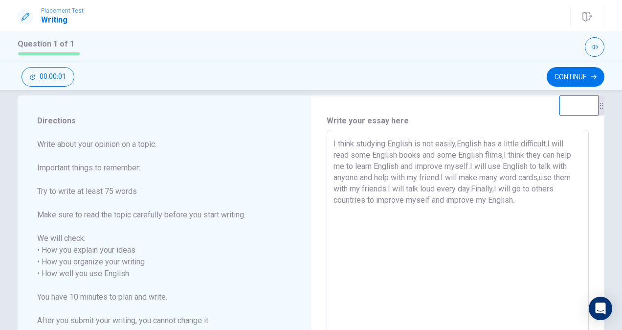
click at [506, 202] on textarea "I think studying English is not easily,English has a little difficult.I will re…" at bounding box center [457, 273] width 248 height 271
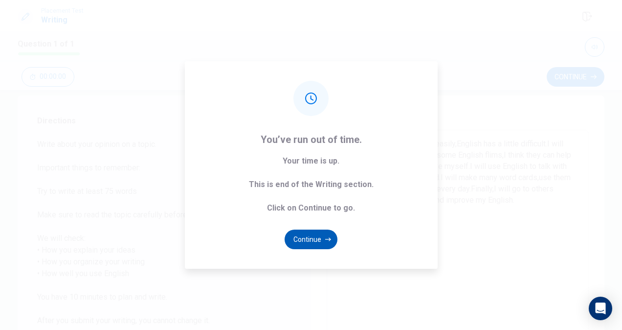
click at [331, 235] on button "Continue" at bounding box center [311, 239] width 53 height 20
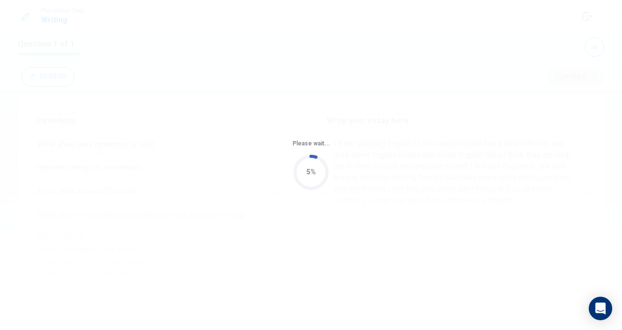
scroll to position [0, 0]
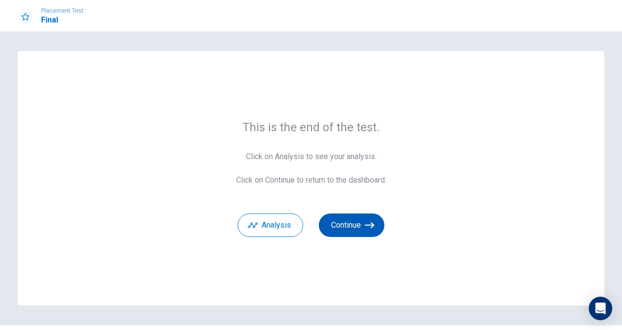
click at [333, 224] on button "Continue" at bounding box center [352, 224] width 66 height 23
